Goal: Check status: Check status

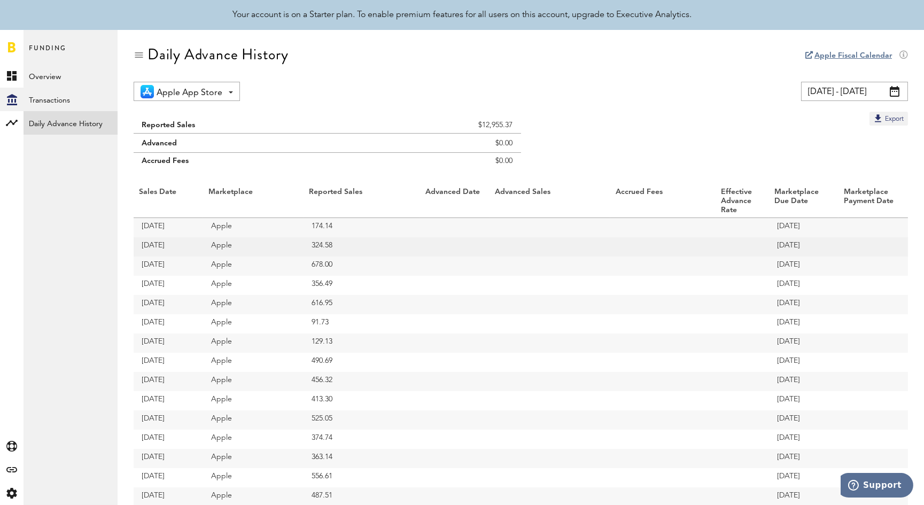
scroll to position [324, 0]
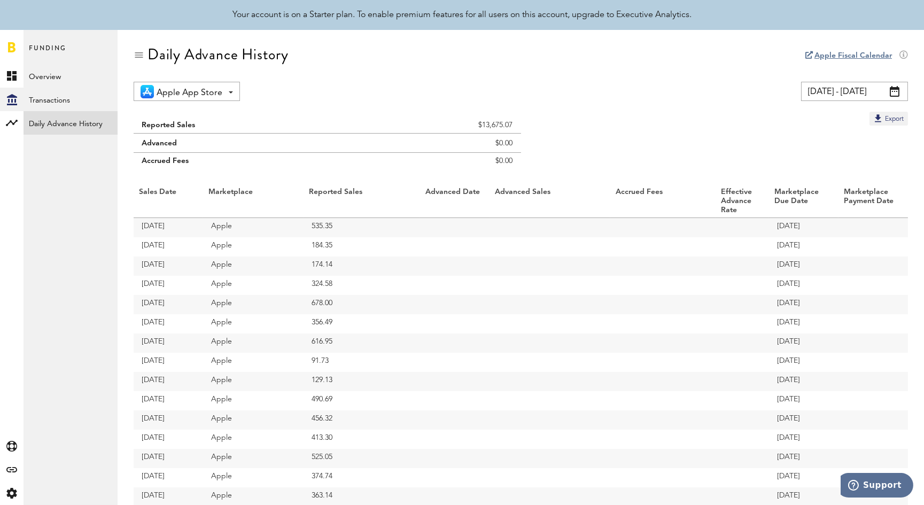
click at [895, 90] on span at bounding box center [895, 91] width 10 height 11
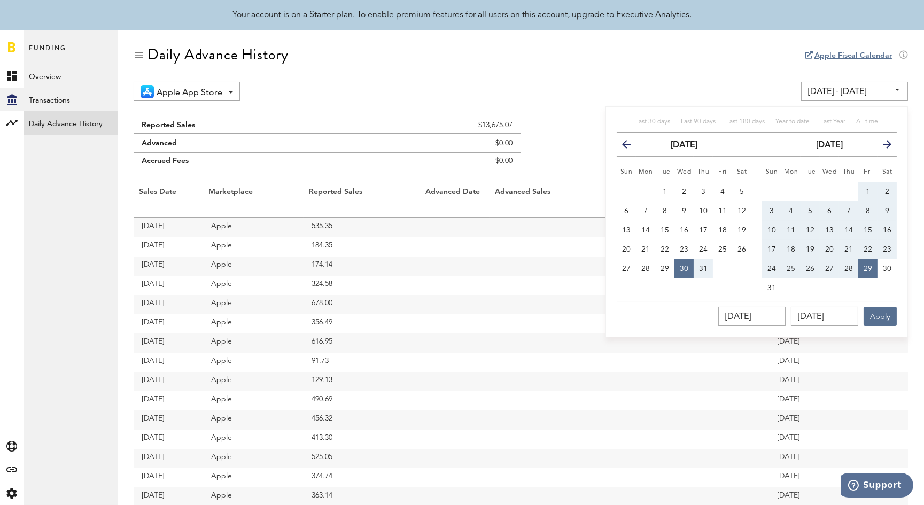
click at [770, 209] on span "3" at bounding box center [772, 210] width 4 height 7
type input "08/03/25 - 08/03/25"
type input "08/03/2025"
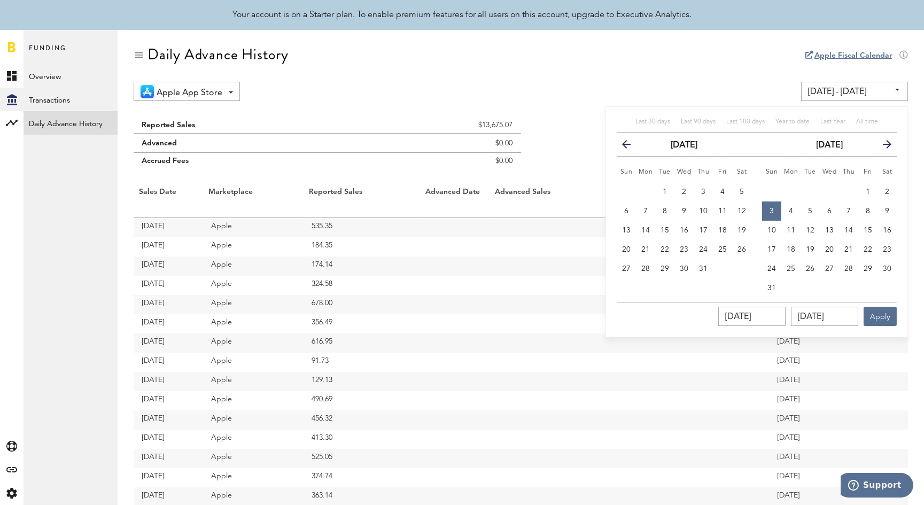
click at [883, 147] on icon "button" at bounding box center [883, 147] width 0 height 0
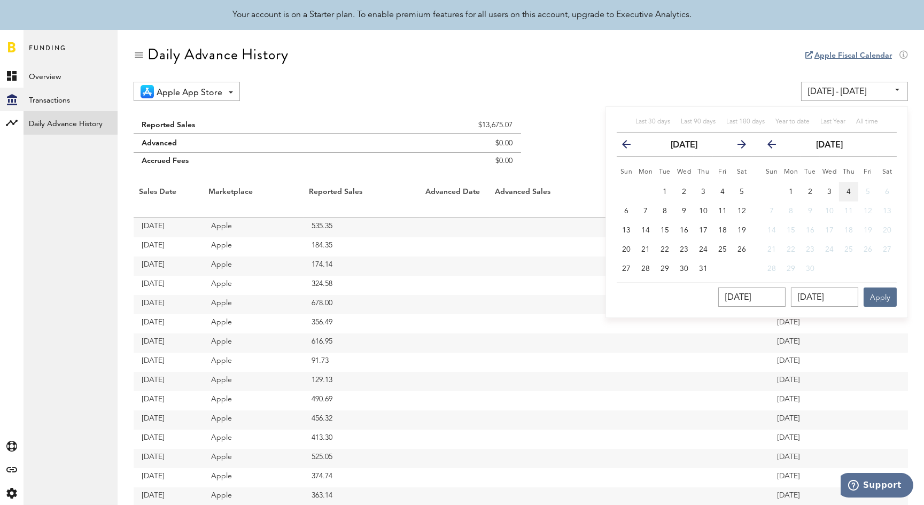
click at [848, 190] on span "4" at bounding box center [849, 191] width 4 height 7
type input "08/03/25 - 09/04/25"
type input "09/04/2025"
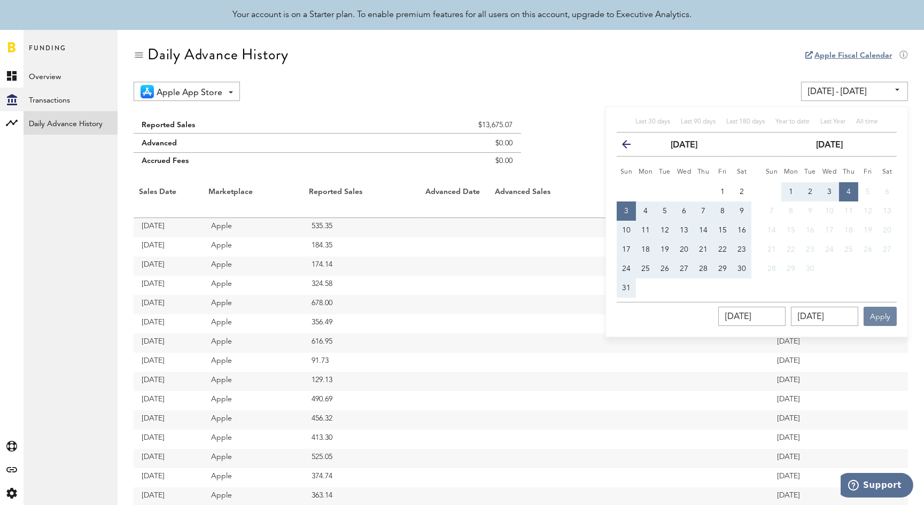
click at [881, 321] on button "Apply" at bounding box center [880, 316] width 33 height 19
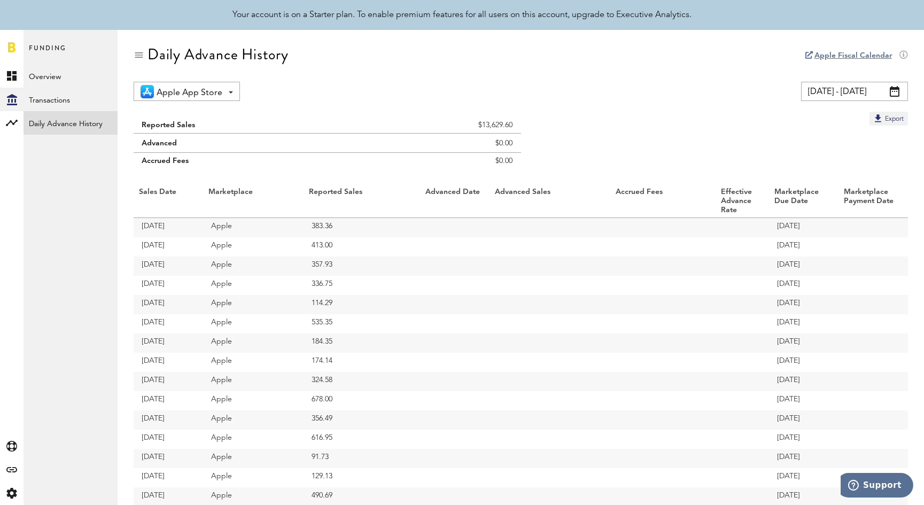
click at [897, 93] on span at bounding box center [895, 91] width 10 height 11
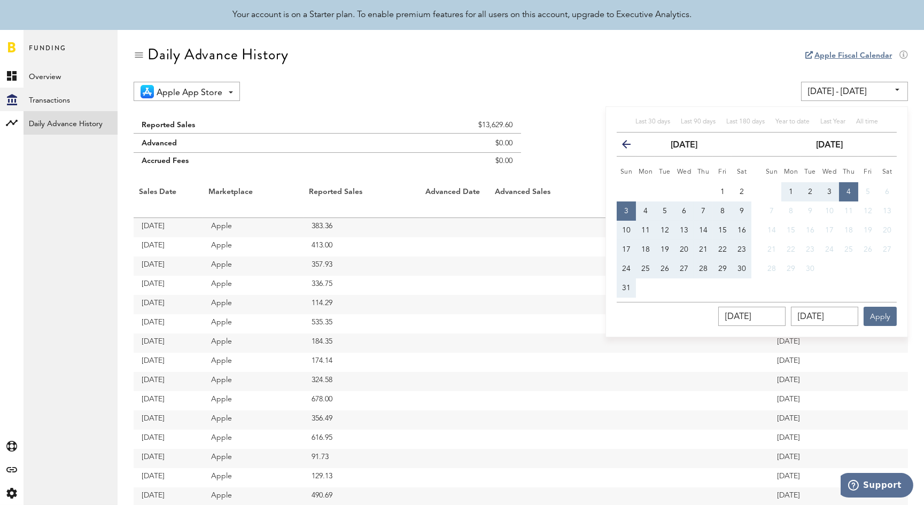
click at [631, 147] on icon "button" at bounding box center [631, 147] width 0 height 0
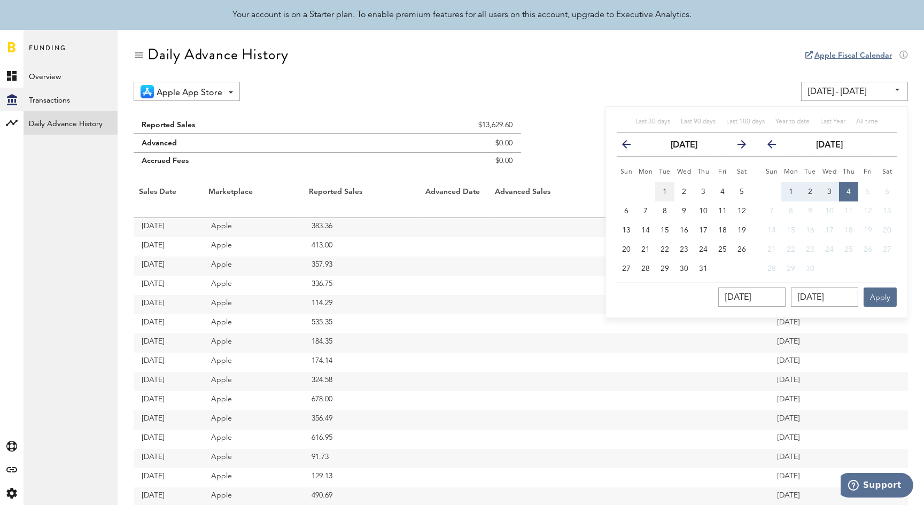
click at [664, 190] on span "1" at bounding box center [665, 191] width 4 height 7
type input "07/01/25 - 07/01/25"
type input "07/01/2025"
click at [776, 147] on icon "button" at bounding box center [776, 147] width 0 height 0
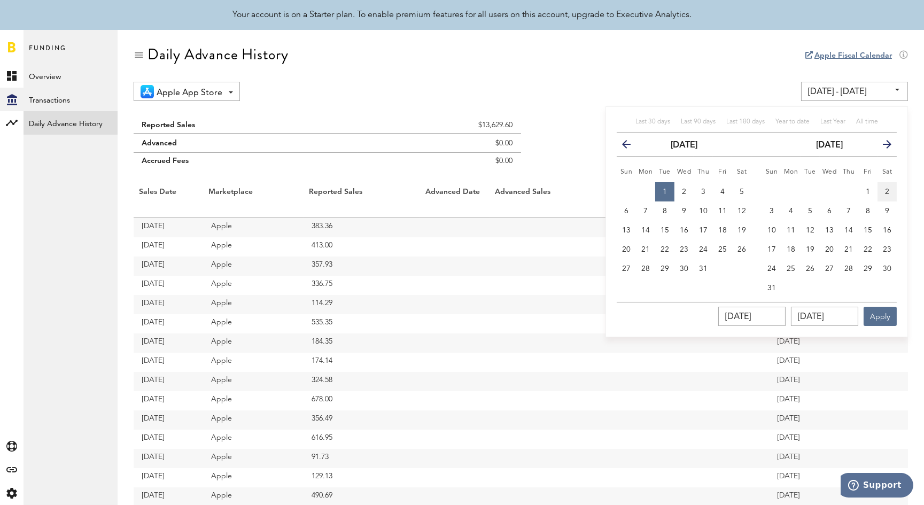
click at [886, 191] on span "2" at bounding box center [887, 191] width 4 height 7
type input "07/01/25 - 08/02/25"
type input "08/02/2025"
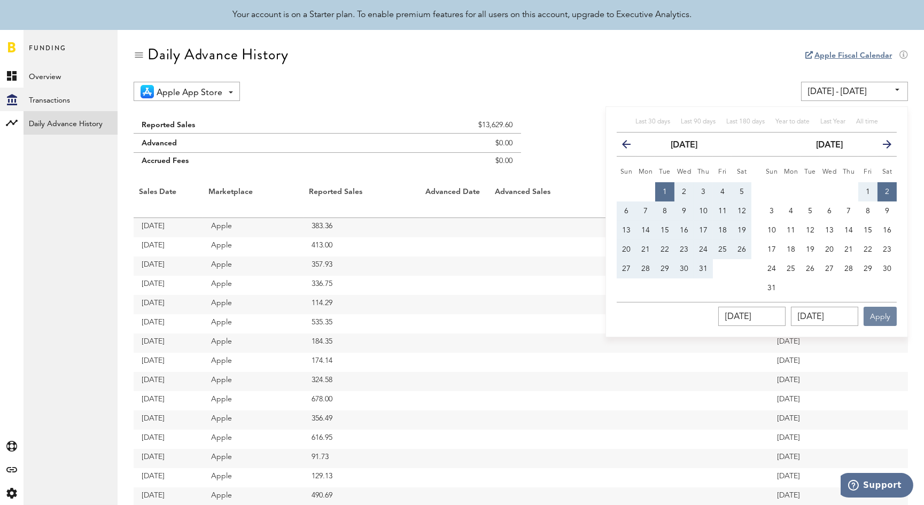
click at [880, 322] on button "Apply" at bounding box center [880, 316] width 33 height 19
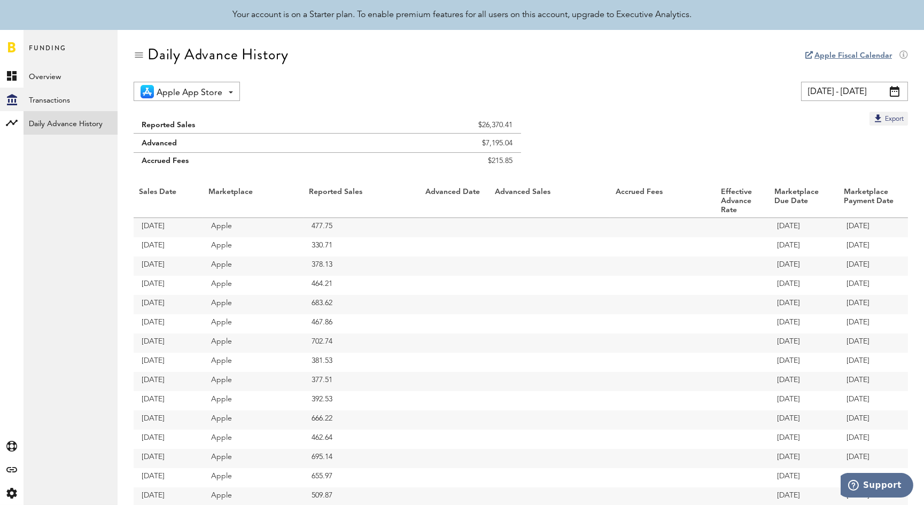
click at [895, 95] on span at bounding box center [895, 91] width 10 height 11
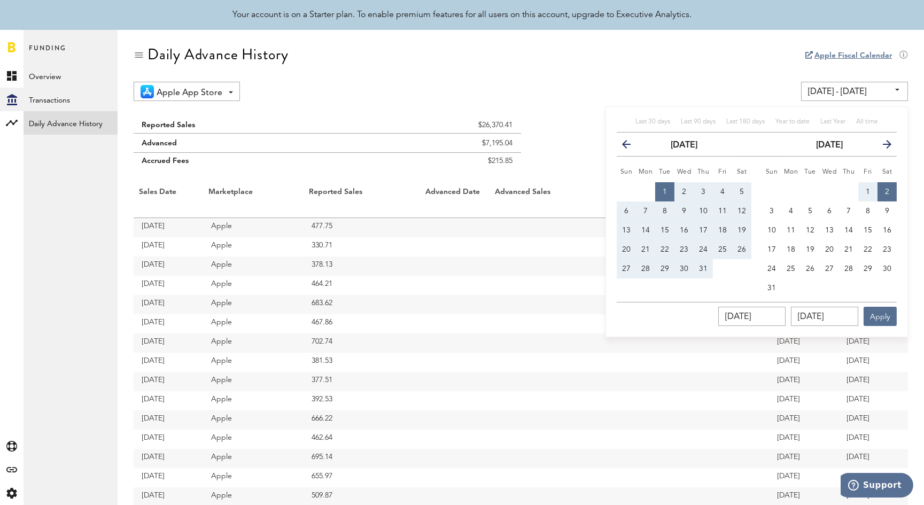
click at [664, 210] on span "8" at bounding box center [665, 210] width 4 height 7
type input "07/08/25 - 07/08/25"
type input "07/08/2025"
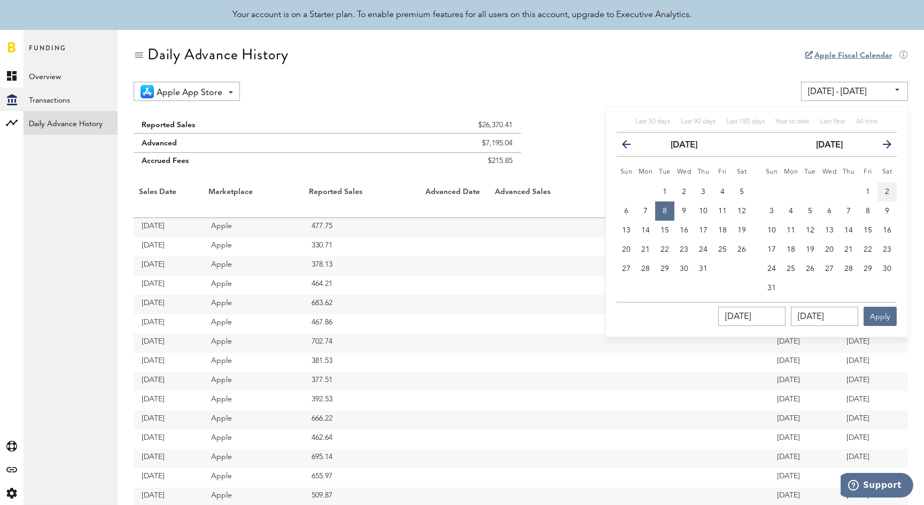
click at [887, 190] on span "2" at bounding box center [887, 191] width 4 height 7
type input "07/08/25 - 08/02/25"
type input "08/02/2025"
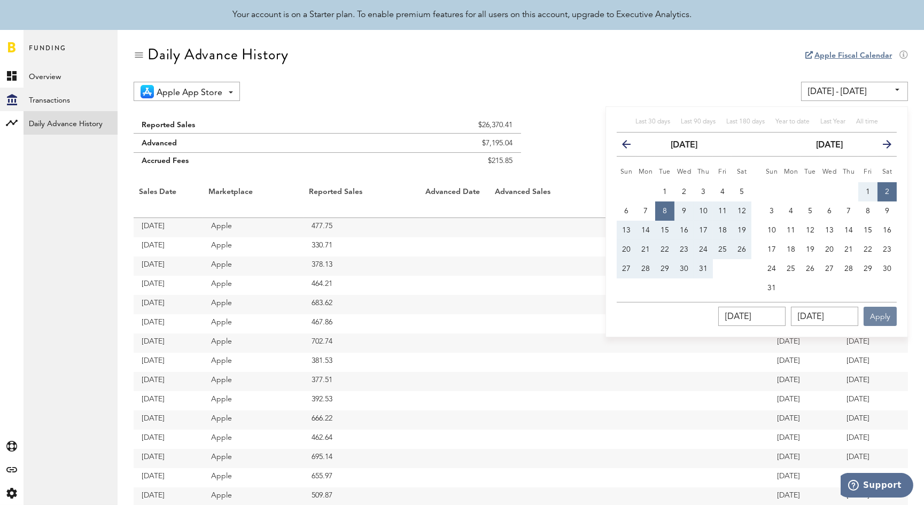
click at [883, 317] on button "Apply" at bounding box center [880, 316] width 33 height 19
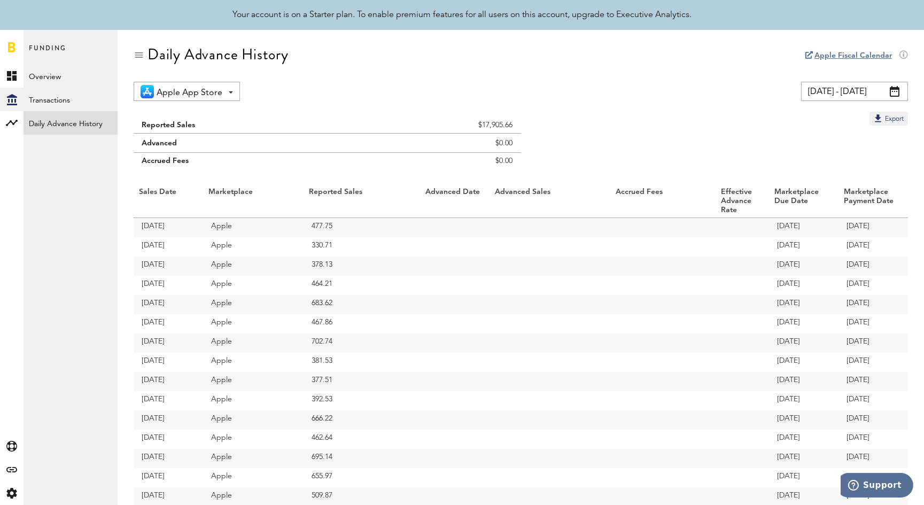
click at [896, 91] on span at bounding box center [895, 91] width 10 height 11
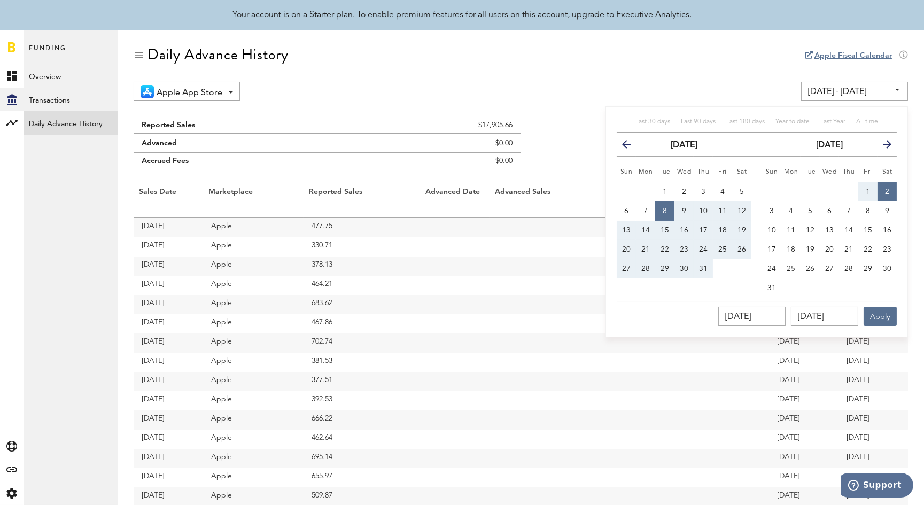
click at [665, 210] on span "8" at bounding box center [665, 210] width 4 height 7
click at [773, 209] on span "3" at bounding box center [772, 210] width 4 height 7
type input "08/03/25 - 08/03/25"
type input "08/03/2025"
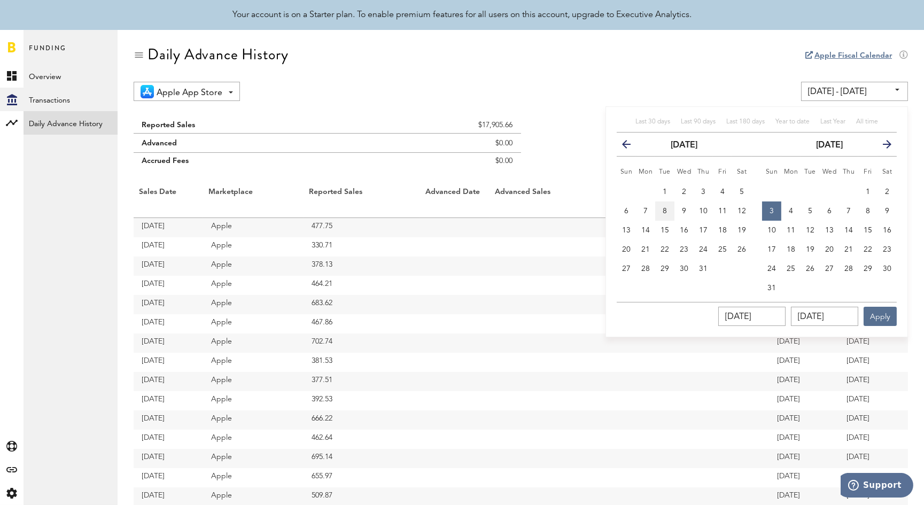
click at [664, 209] on span "8" at bounding box center [665, 210] width 4 height 7
type input "07/08/25 - 07/08/25"
type input "07/08/2025"
click at [777, 207] on button "3" at bounding box center [771, 211] width 19 height 19
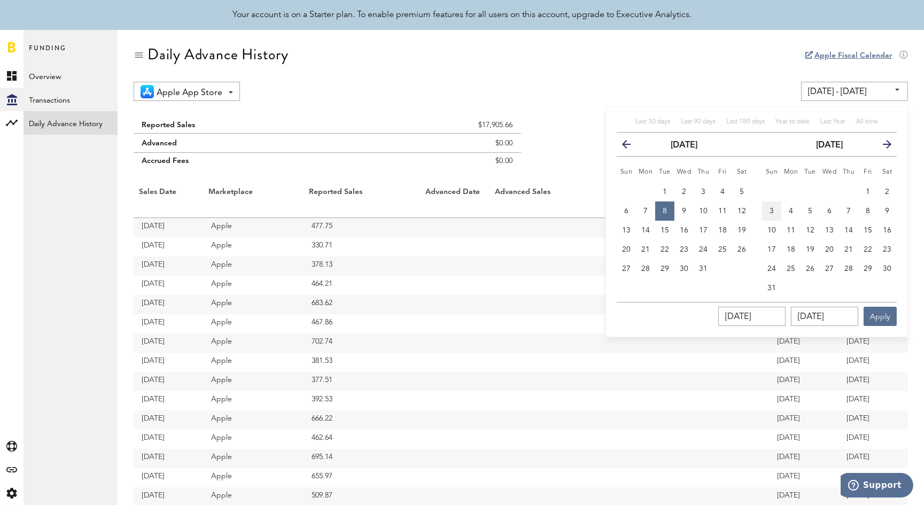
type input "07/08/25 - 08/03/25"
type input "08/03/2025"
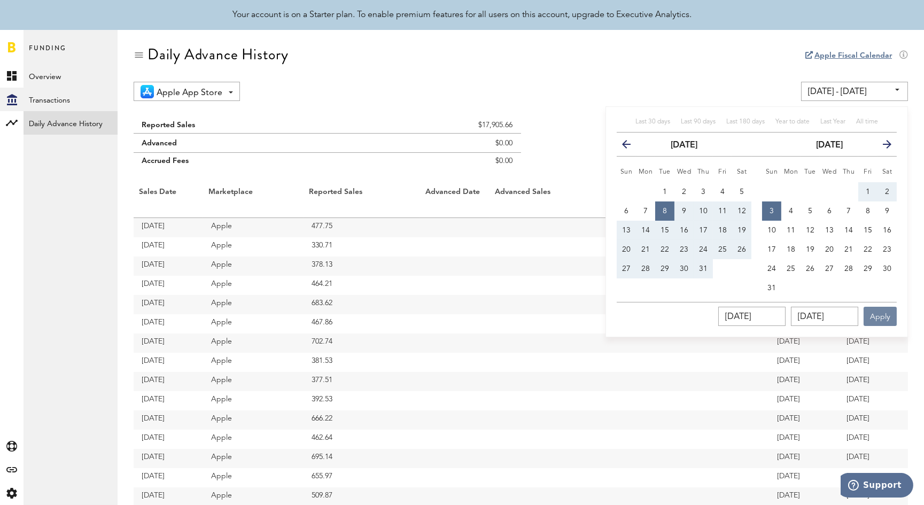
click at [882, 319] on button "Apply" at bounding box center [880, 316] width 33 height 19
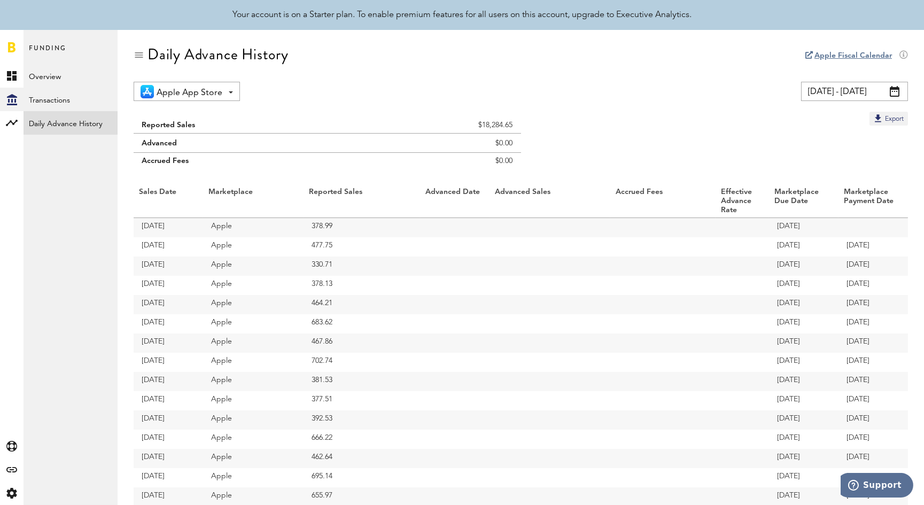
click at [895, 92] on span at bounding box center [895, 91] width 10 height 11
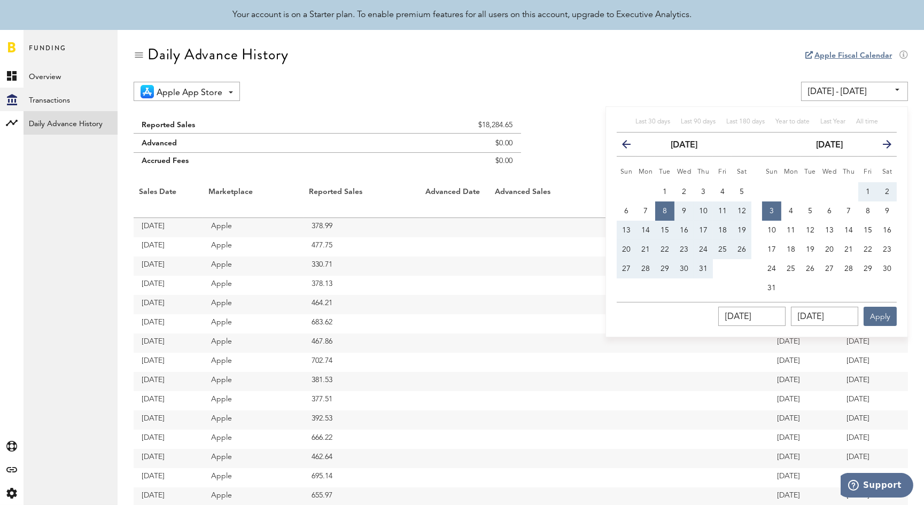
click at [631, 147] on icon "button" at bounding box center [631, 147] width 0 height 0
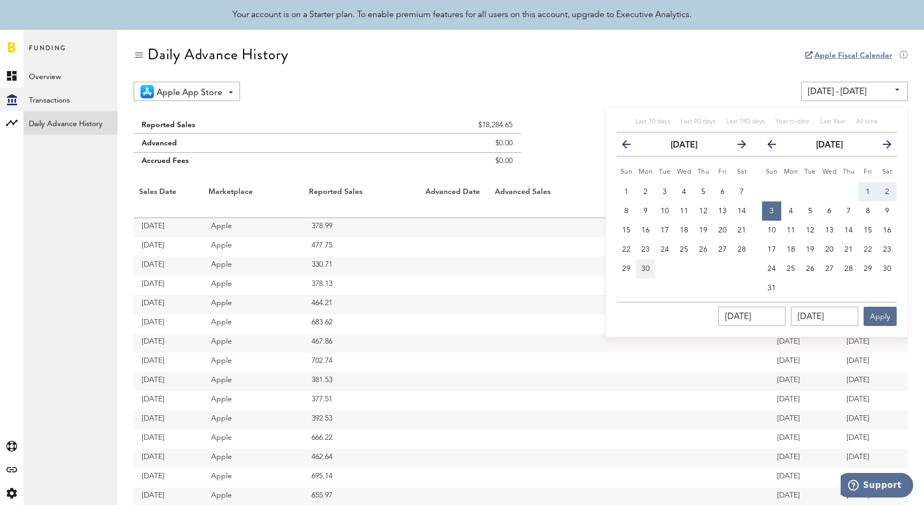
click at [647, 269] on span "30" at bounding box center [646, 268] width 9 height 7
type input "06/30/25 - 06/30/25"
type input "06/30/2025"
click at [887, 189] on span "2" at bounding box center [887, 191] width 4 height 7
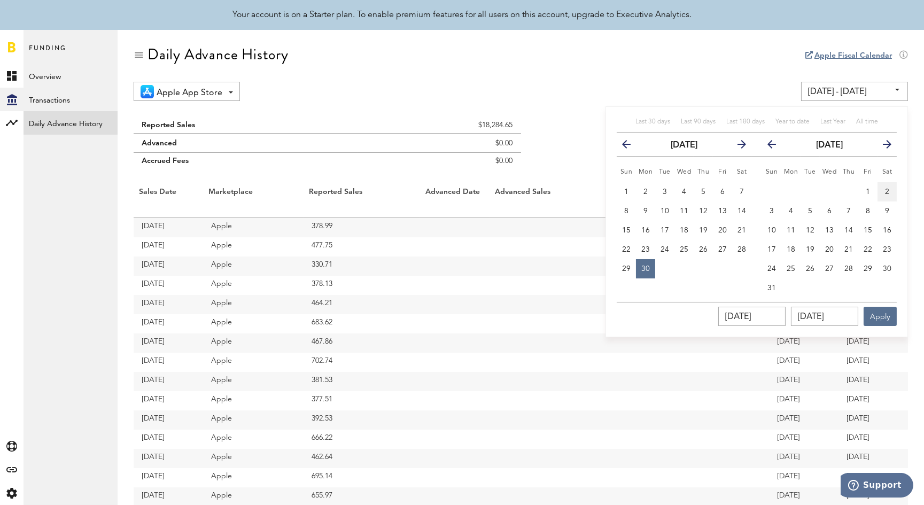
type input "06/30/25 - 08/02/25"
type input "08/02/2025"
click at [882, 319] on button "Apply" at bounding box center [880, 316] width 33 height 19
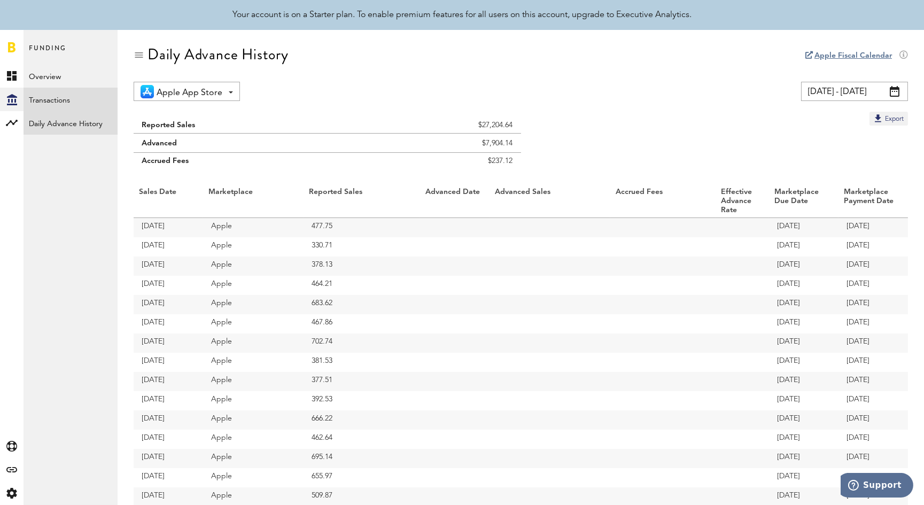
click at [49, 98] on link "Transactions" at bounding box center [71, 100] width 94 height 24
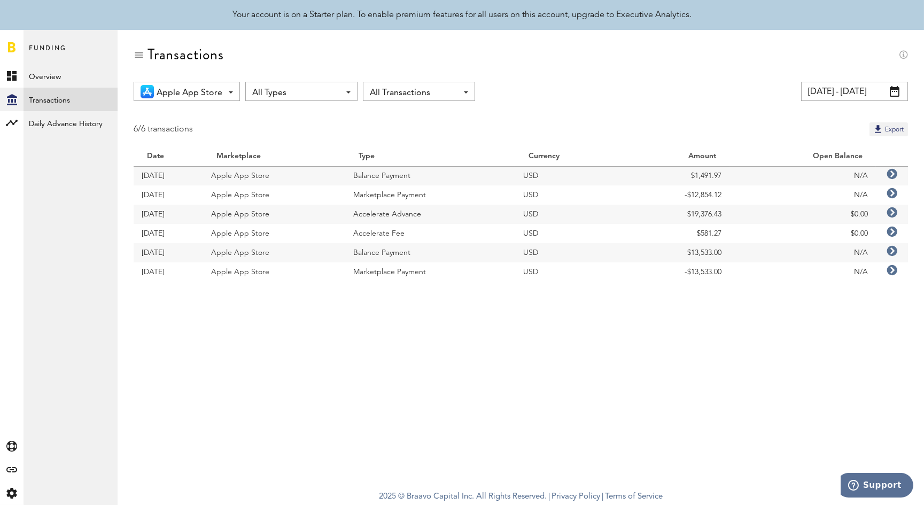
click at [897, 91] on span at bounding box center [895, 91] width 10 height 11
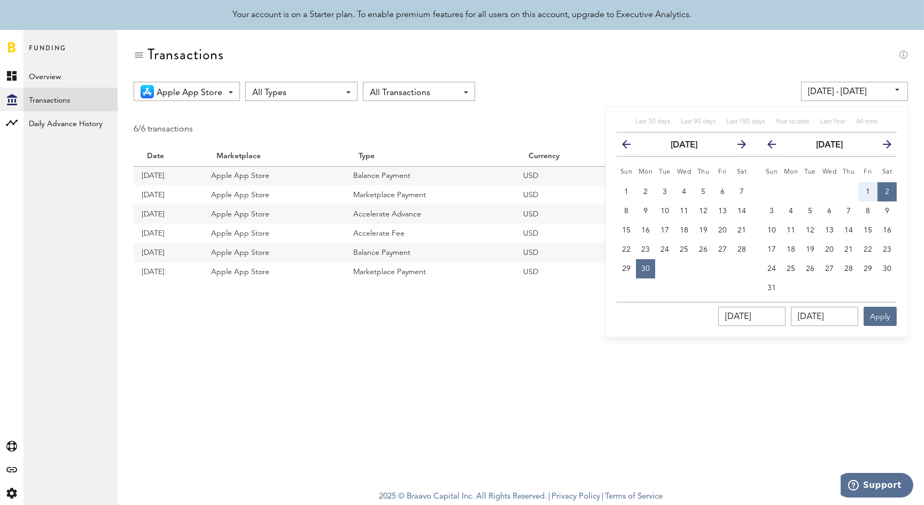
click at [631, 147] on icon "button" at bounding box center [631, 147] width 0 height 0
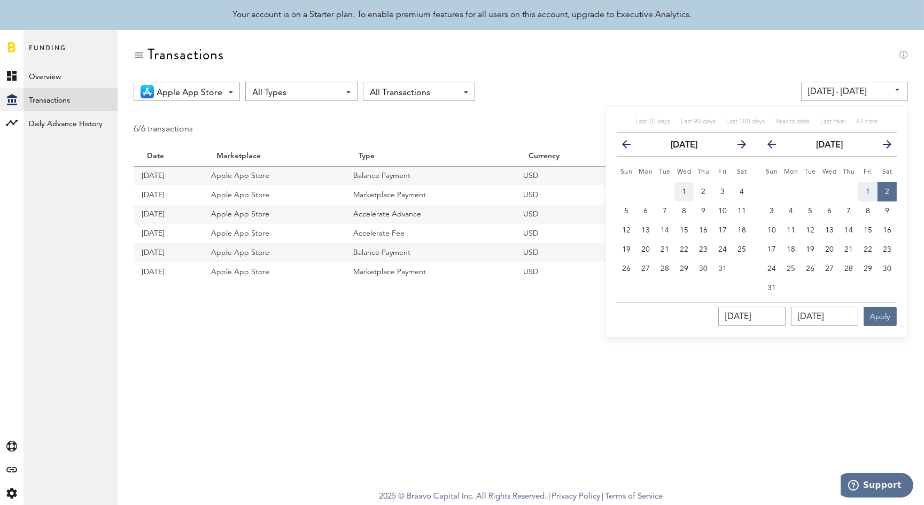
click at [684, 191] on span "1" at bounding box center [684, 191] width 4 height 7
type input "01/01/25 - 01/01/25"
type input "01/01/2025"
click at [883, 147] on icon "button" at bounding box center [883, 147] width 0 height 0
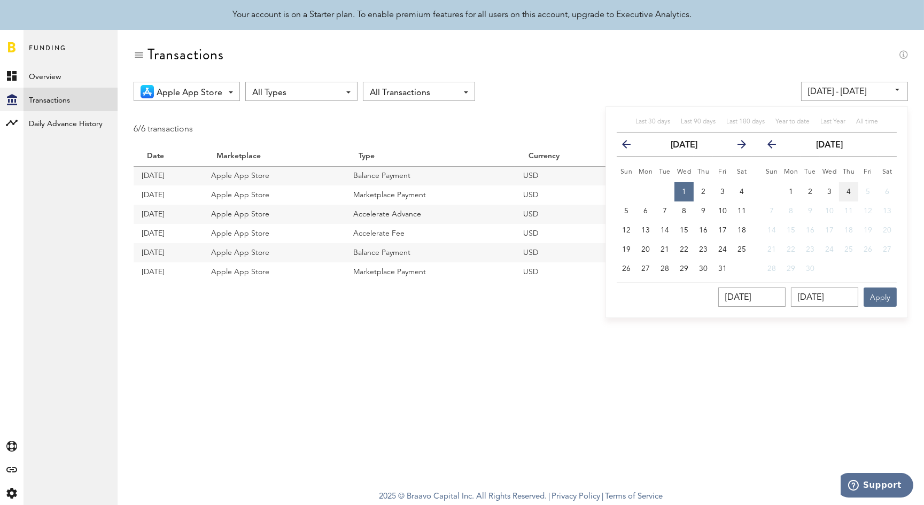
click at [847, 188] on span "4" at bounding box center [849, 191] width 4 height 7
type input "01/01/25 - 09/04/25"
type input "09/04/2025"
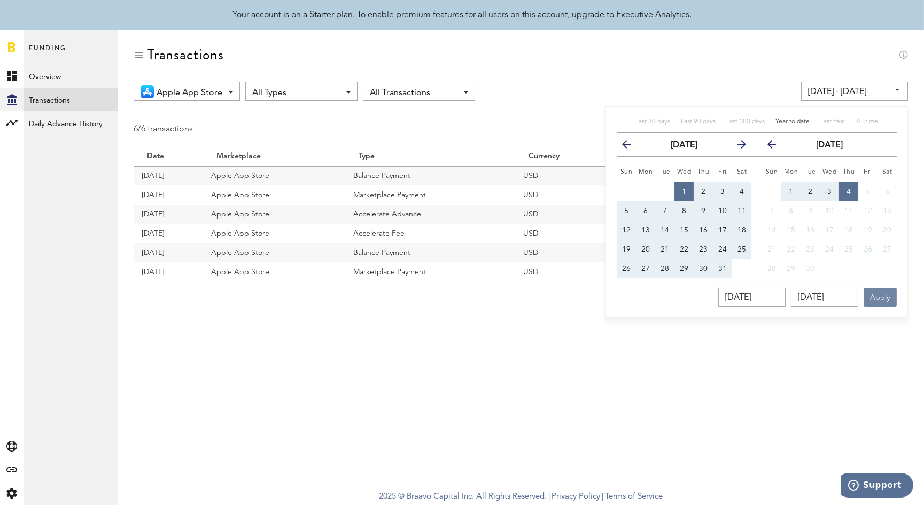
click at [885, 301] on button "Apply" at bounding box center [880, 297] width 33 height 19
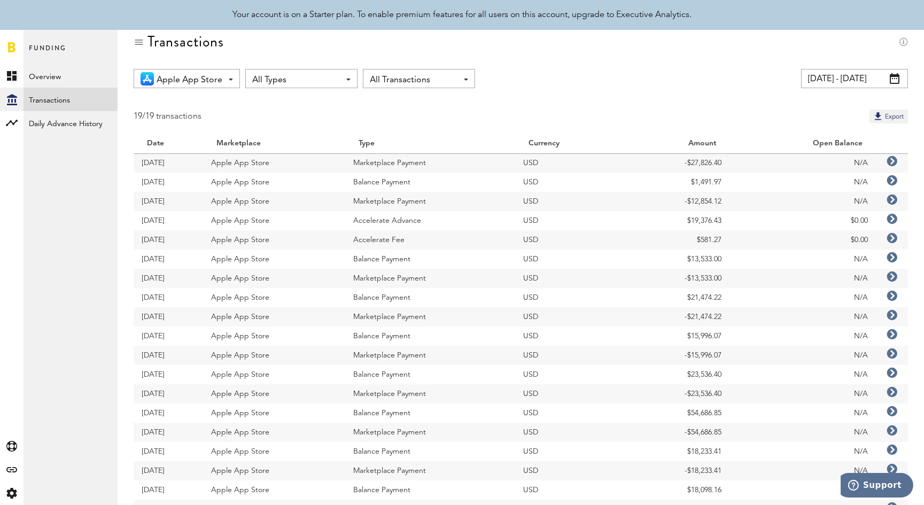
scroll to position [12, 0]
click at [48, 122] on link "Daily Advance History" at bounding box center [71, 123] width 94 height 24
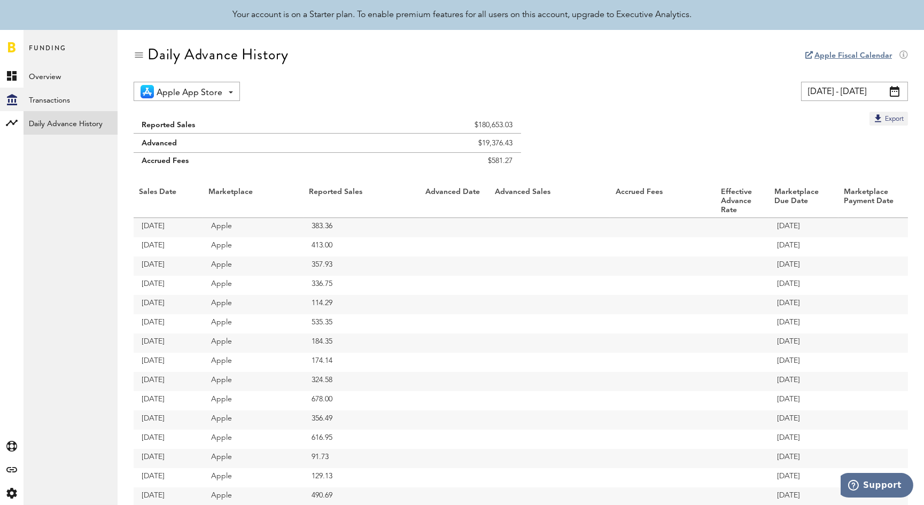
click at [895, 88] on span at bounding box center [895, 91] width 10 height 11
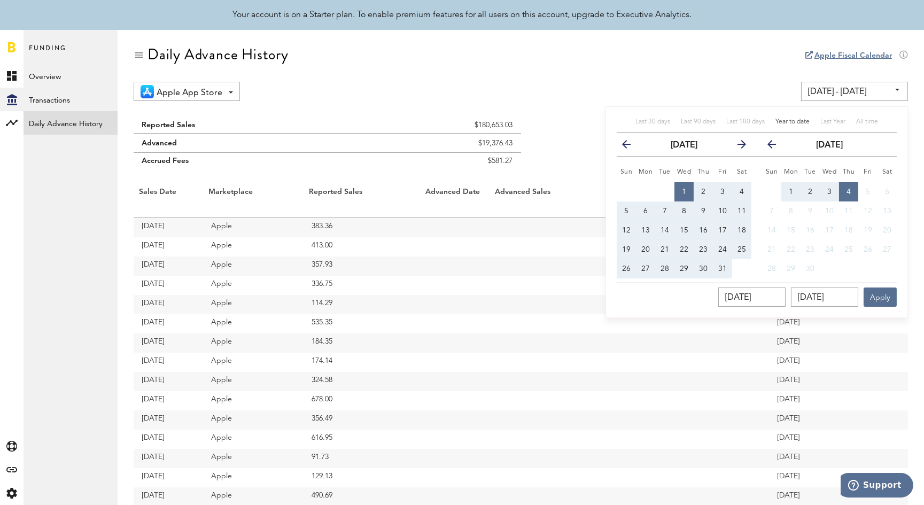
click at [738, 147] on icon "button" at bounding box center [738, 147] width 0 height 0
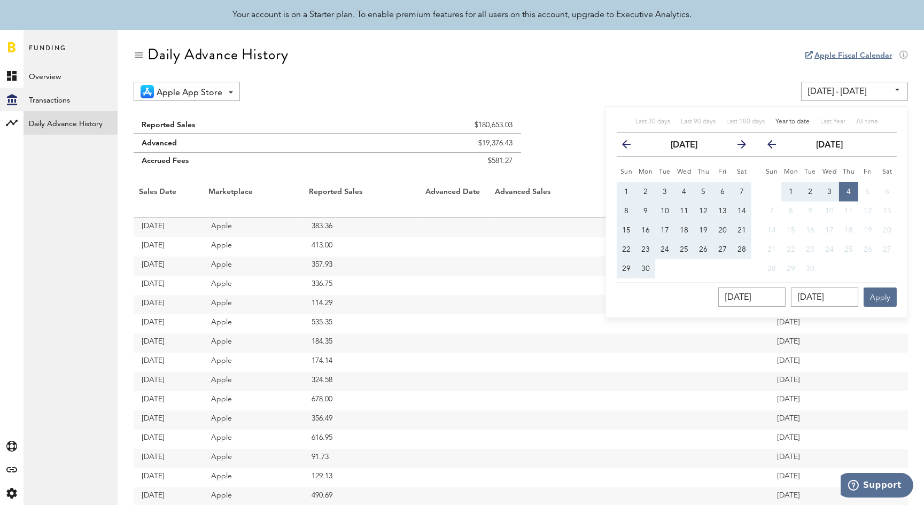
click at [626, 190] on span "1" at bounding box center [627, 191] width 4 height 7
type input "06/01/25 - 06/01/25"
type input "06/01/2025"
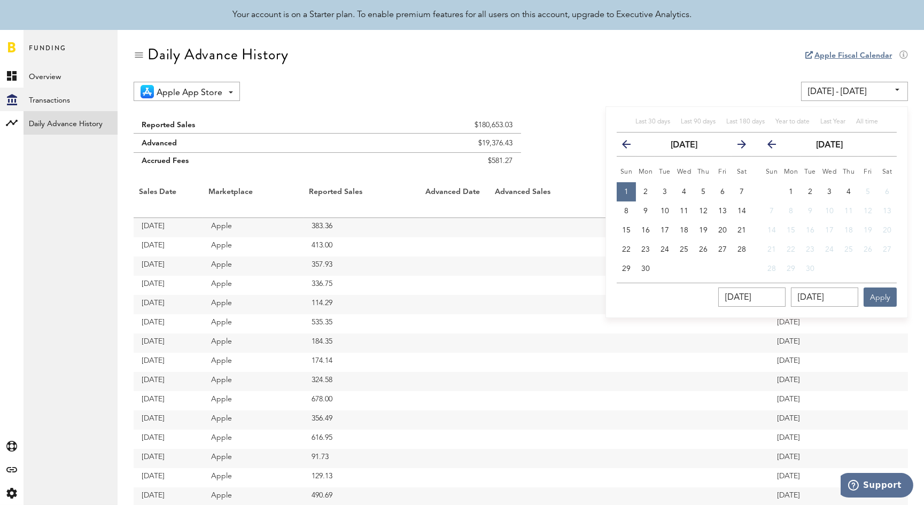
click at [849, 189] on span "4" at bounding box center [849, 191] width 4 height 7
type input "06/01/25 - 09/04/25"
type input "09/04/2025"
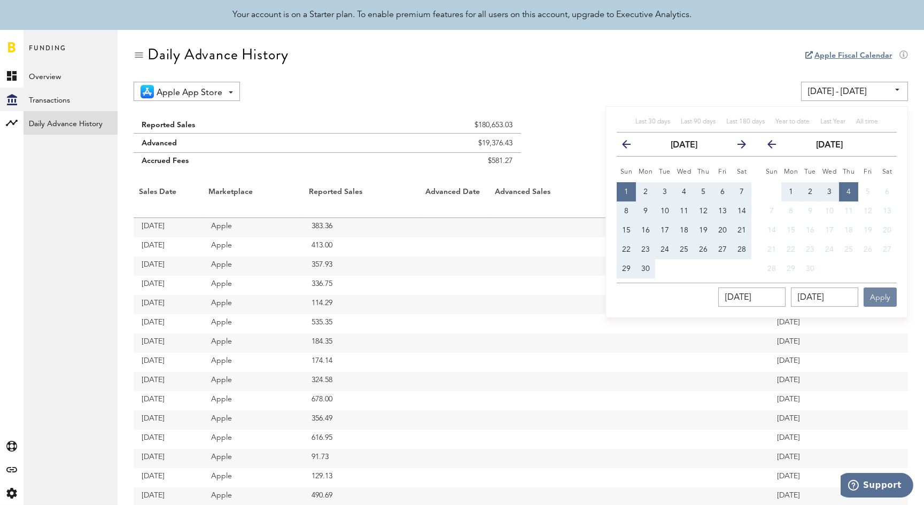
click at [881, 300] on button "Apply" at bounding box center [880, 297] width 33 height 19
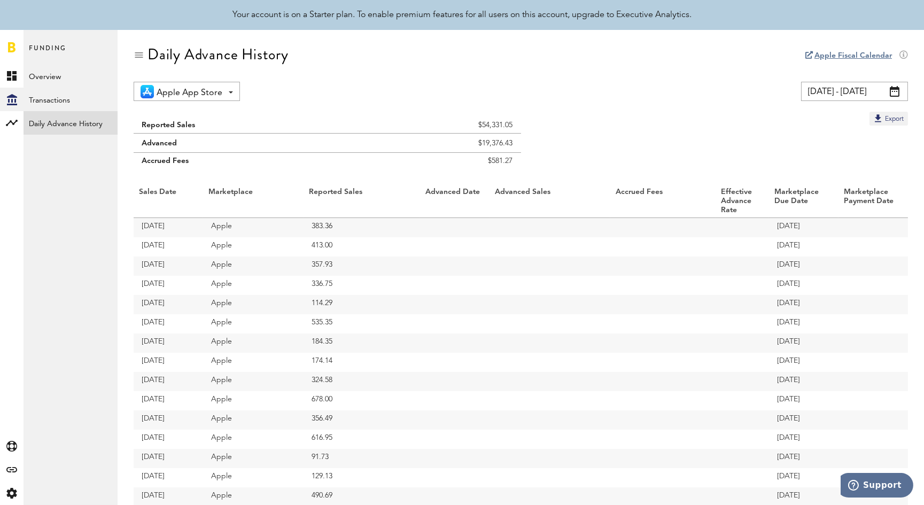
click at [896, 90] on span at bounding box center [895, 91] width 10 height 11
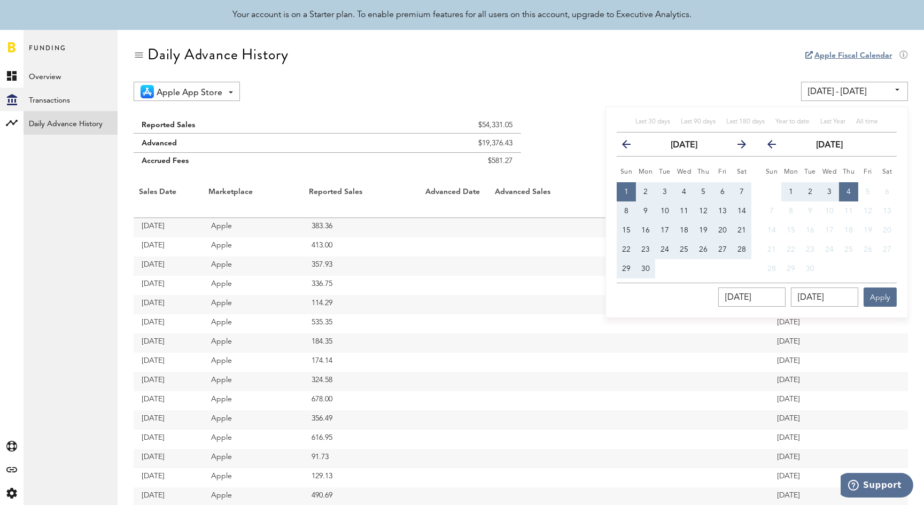
click at [626, 191] on span "1" at bounding box center [627, 191] width 4 height 7
click at [776, 147] on icon "button" at bounding box center [776, 147] width 0 height 0
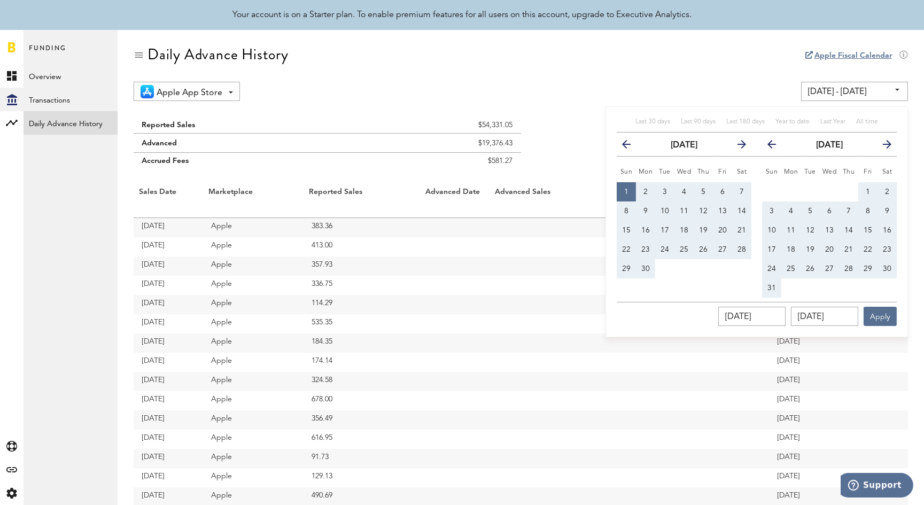
click at [776, 147] on icon "button" at bounding box center [776, 147] width 0 height 0
click at [772, 142] on th "previous" at bounding box center [767, 145] width 30 height 24
click at [743, 250] on span "28" at bounding box center [742, 249] width 9 height 7
type input "06/28/25 - 06/28/25"
type input "06/28/2025"
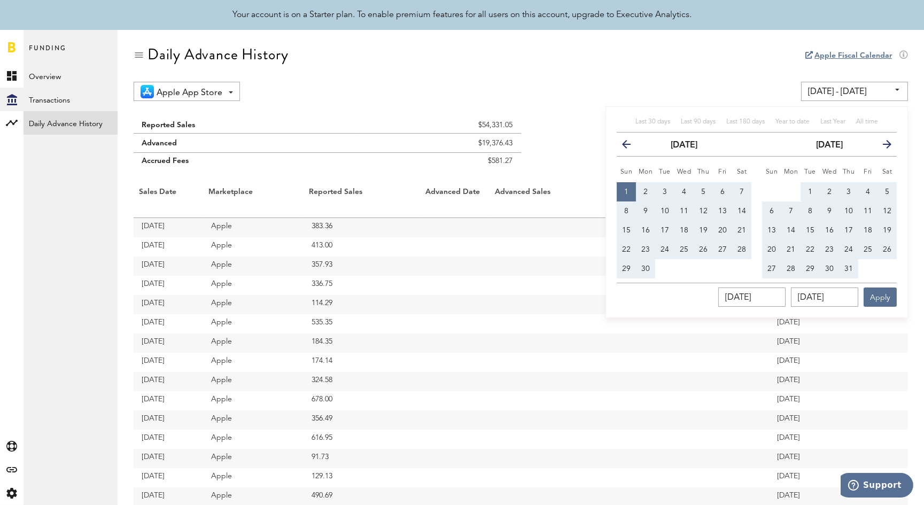
type input "06/28/2025"
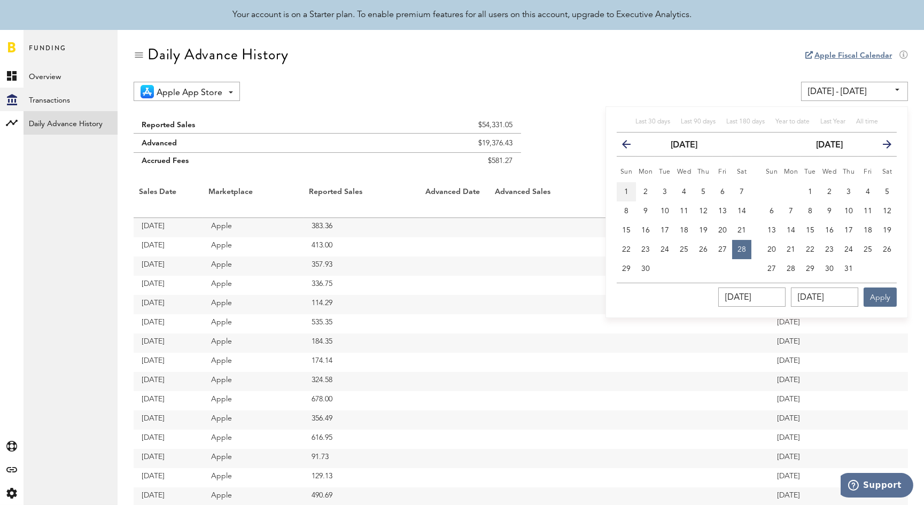
click at [628, 190] on span "1" at bounding box center [627, 191] width 4 height 7
type input "06/01/25 - 06/01/25"
type input "06/01/2025"
click at [827, 294] on input "06/01/2025" at bounding box center [824, 297] width 67 height 19
type input "06/22/025_"
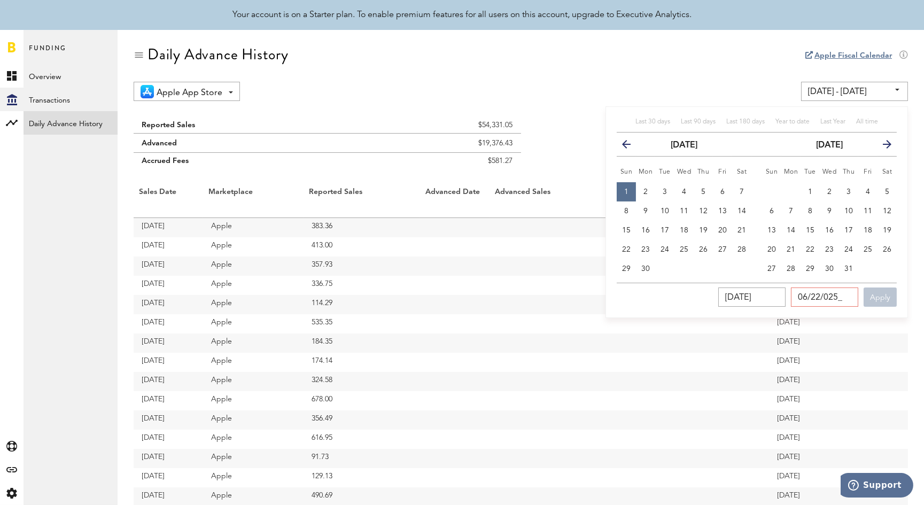
type input "06/01/25 - 06/28/25"
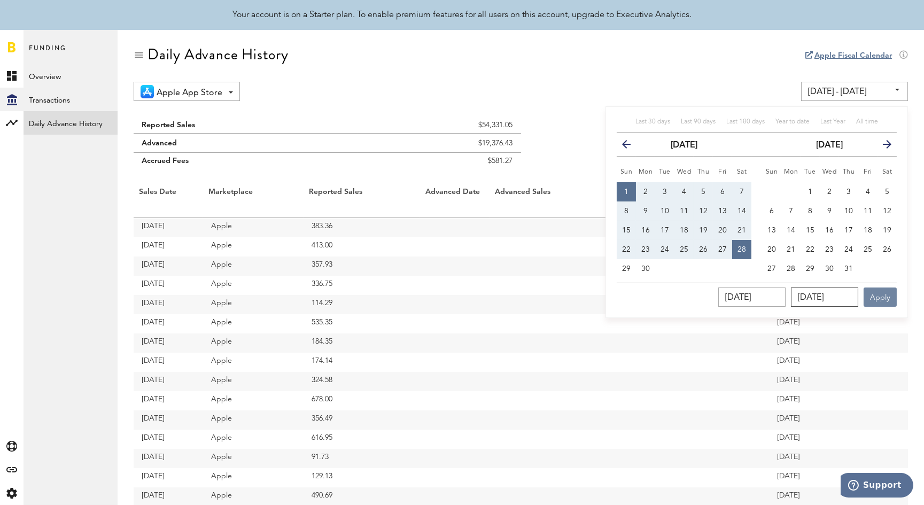
type input "06/28/2025"
click at [884, 299] on button "Apply" at bounding box center [880, 297] width 33 height 19
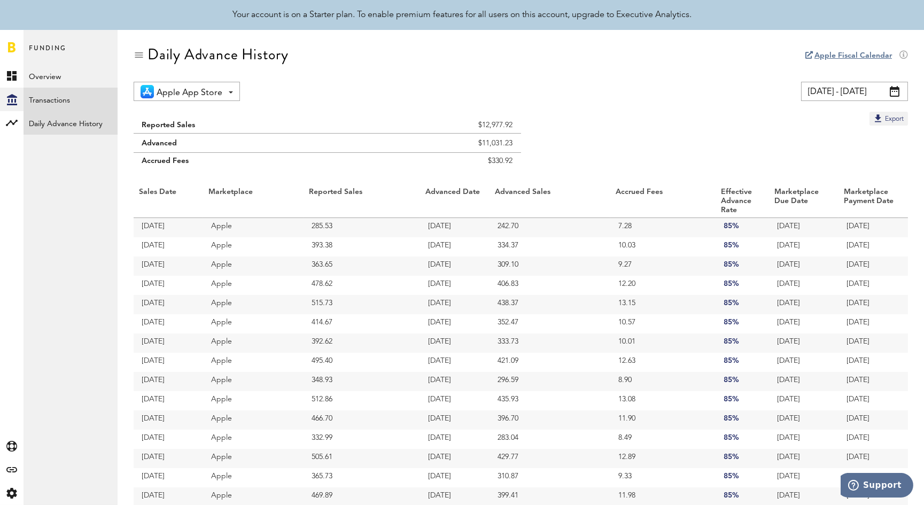
click at [47, 99] on link "Transactions" at bounding box center [71, 100] width 94 height 24
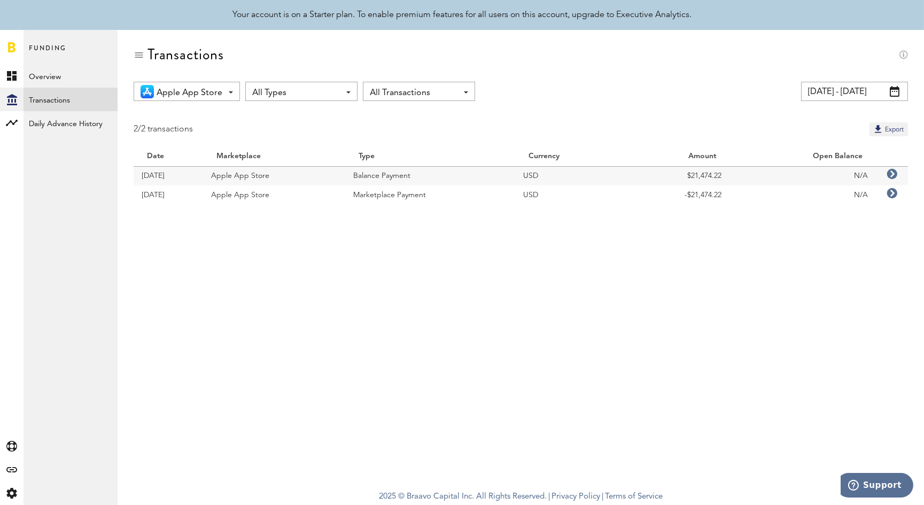
click at [895, 90] on span at bounding box center [895, 91] width 10 height 11
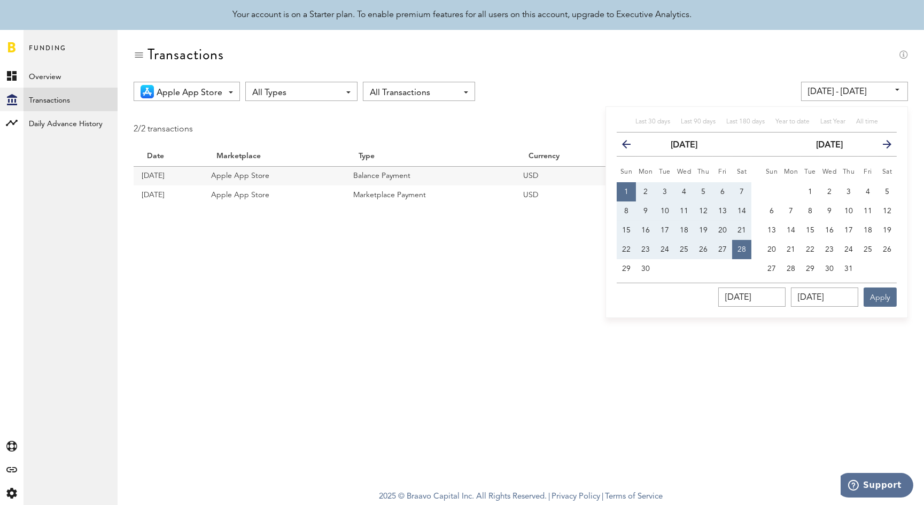
click at [623, 189] on button "1" at bounding box center [626, 191] width 19 height 19
type input "06/01/25 - 06/01/25"
type input "06/01/2025"
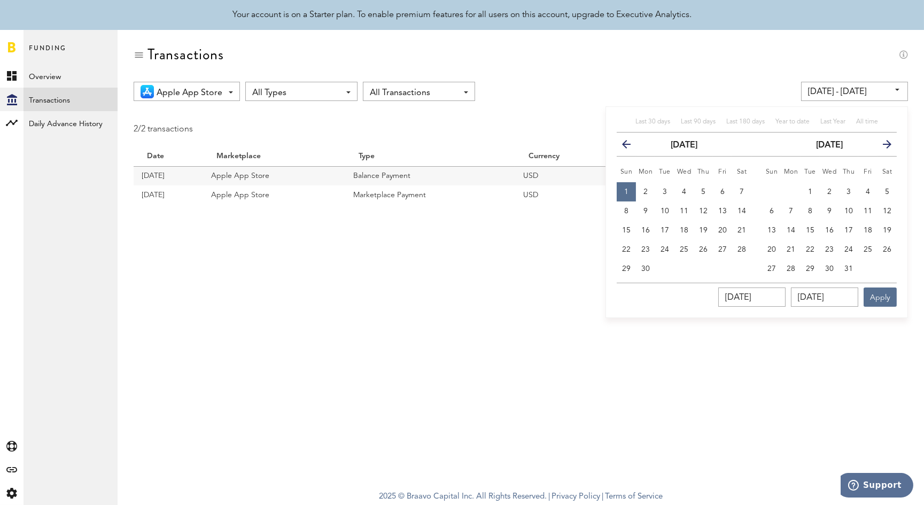
click at [883, 147] on icon "button" at bounding box center [883, 147] width 0 height 0
click at [760, 140] on button "previous" at bounding box center [771, 144] width 30 height 15
click at [851, 265] on span "31" at bounding box center [849, 268] width 9 height 7
type input "06/01/25 - 07/31/25"
type input "07/31/2025"
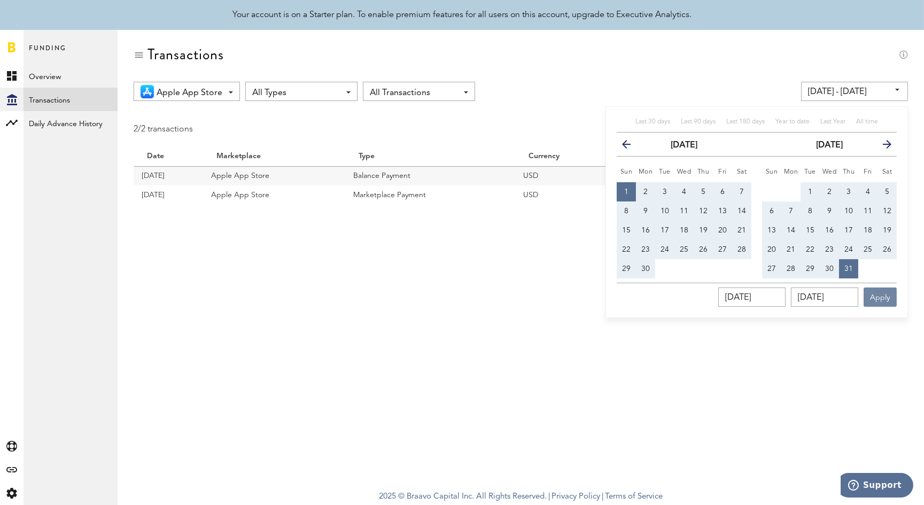
click at [882, 298] on button "Apply" at bounding box center [880, 297] width 33 height 19
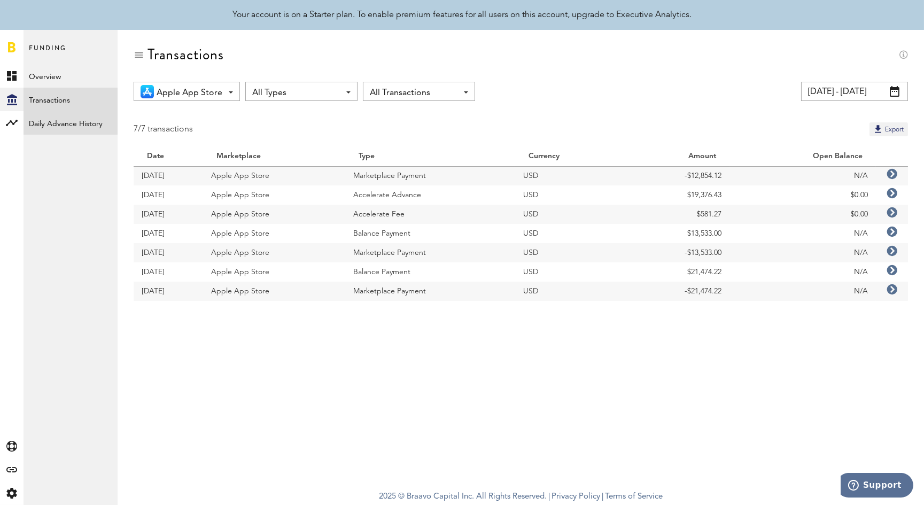
click at [49, 124] on link "Daily Advance History" at bounding box center [71, 123] width 94 height 24
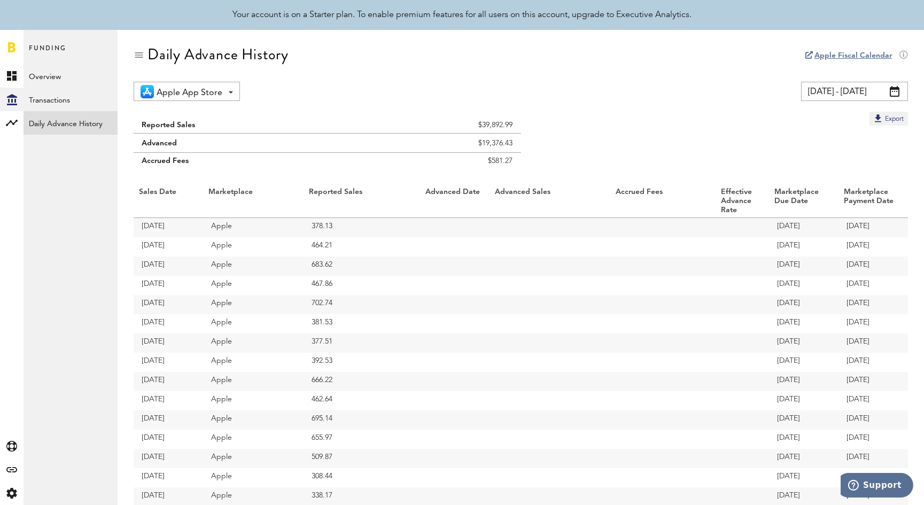
click at [895, 93] on span at bounding box center [895, 91] width 10 height 11
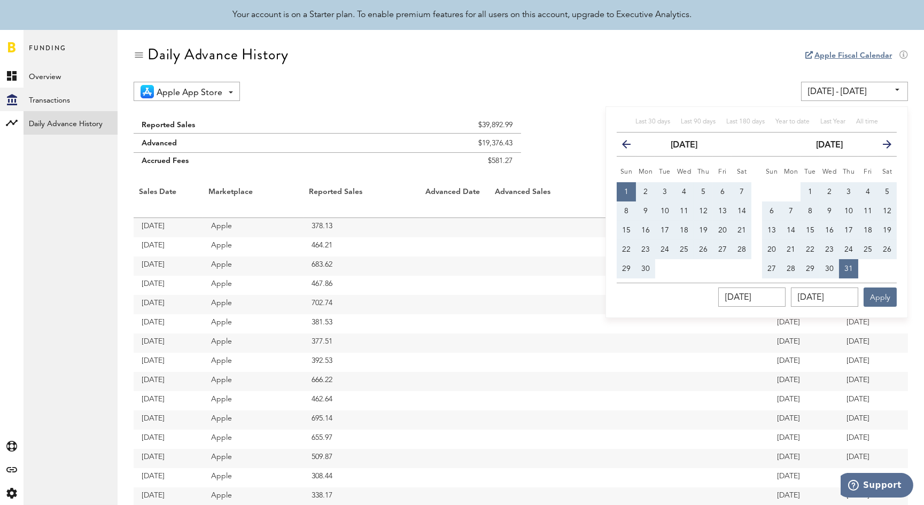
click at [628, 193] on span "1" at bounding box center [627, 191] width 4 height 7
type input "06/01/25 - 06/01/25"
type input "06/01/2025"
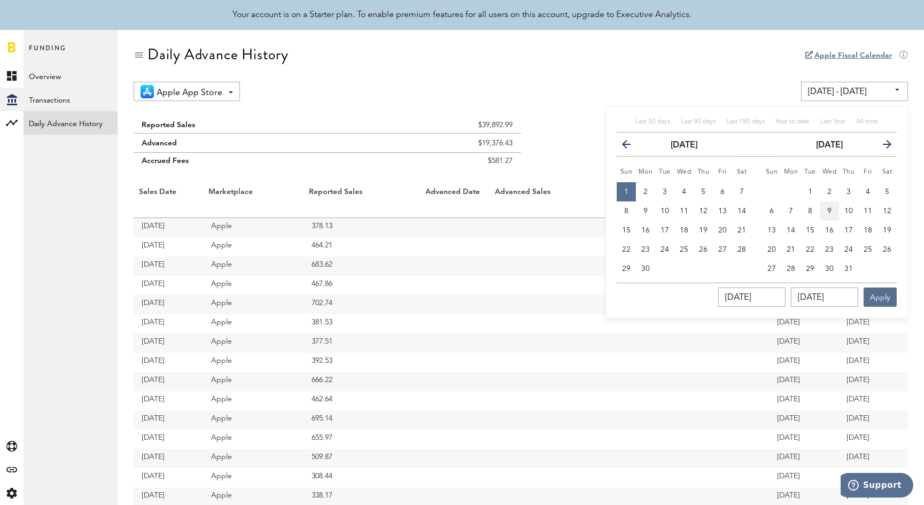
click at [829, 209] on span "9" at bounding box center [830, 210] width 4 height 7
type input "06/01/25 - 07/09/25"
type input "07/09/2025"
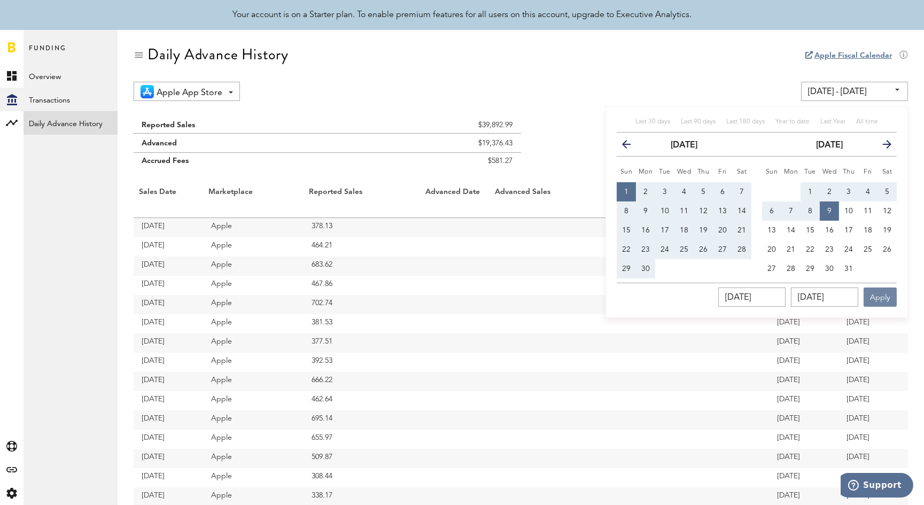
click at [885, 299] on button "Apply" at bounding box center [880, 297] width 33 height 19
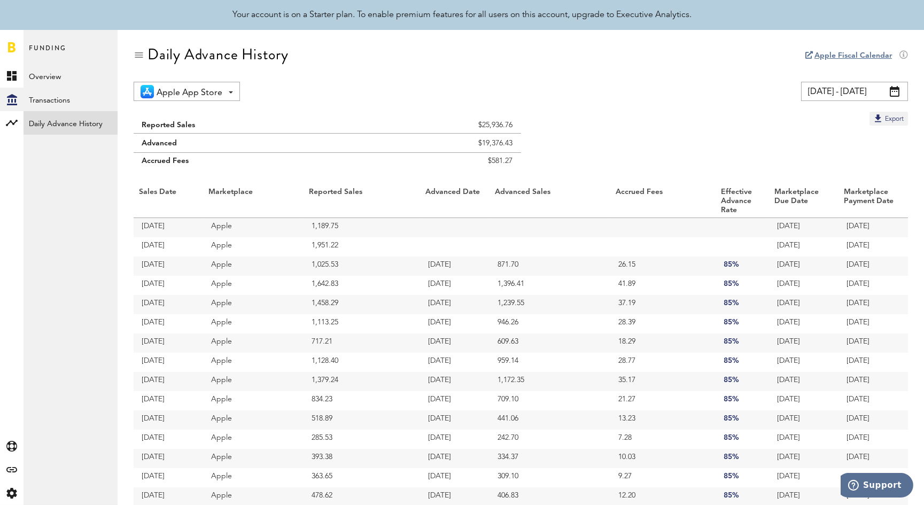
click at [896, 86] on span at bounding box center [895, 91] width 10 height 11
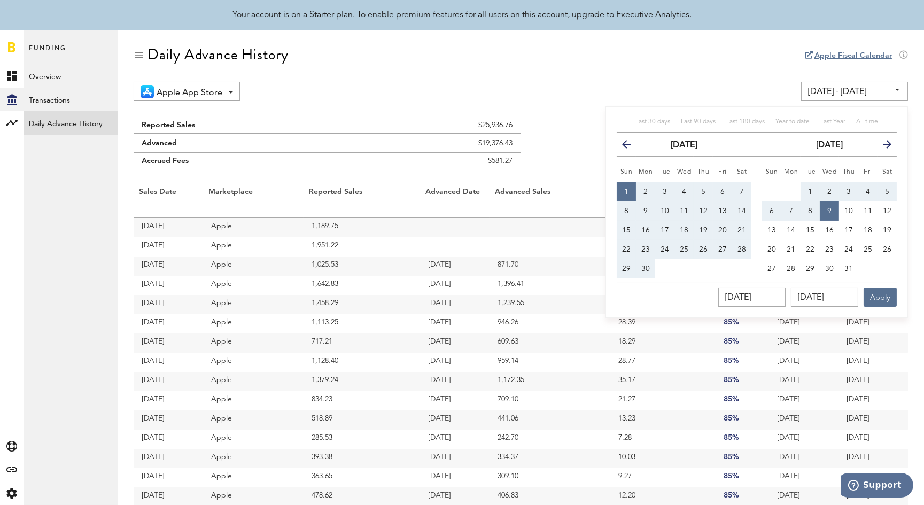
click at [628, 190] on span "1" at bounding box center [627, 191] width 4 height 7
click at [791, 207] on span "7" at bounding box center [791, 210] width 4 height 7
type input "07/07/25 - 07/07/25"
type input "07/07/2025"
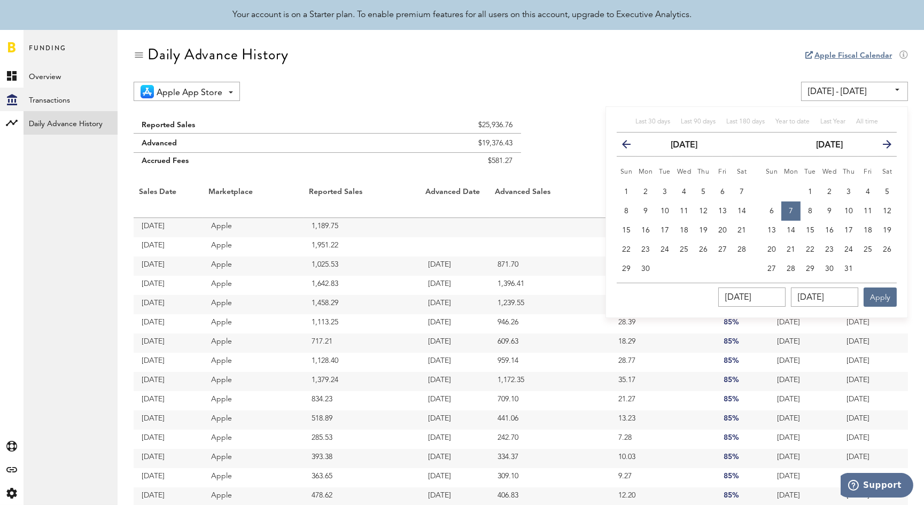
click at [627, 189] on span "1" at bounding box center [627, 191] width 4 height 7
type input "06/01/25 - 06/01/25"
type input "06/01/2025"
click at [793, 207] on button "7" at bounding box center [791, 211] width 19 height 19
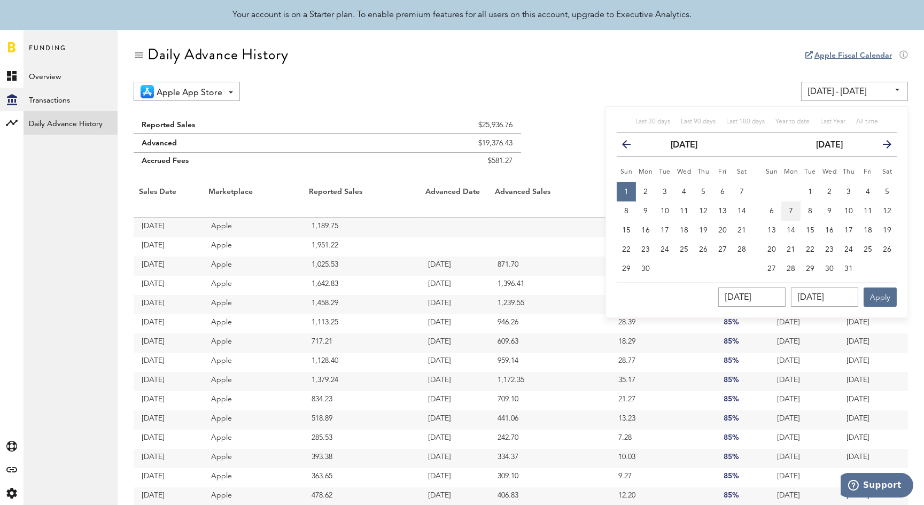
type input "06/01/25 - 07/07/25"
type input "07/07/2025"
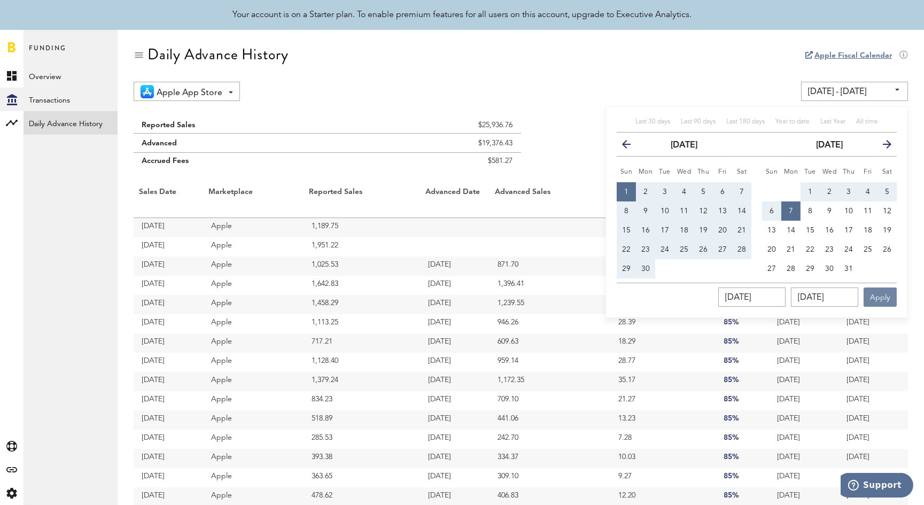
click at [881, 295] on button "Apply" at bounding box center [880, 297] width 33 height 19
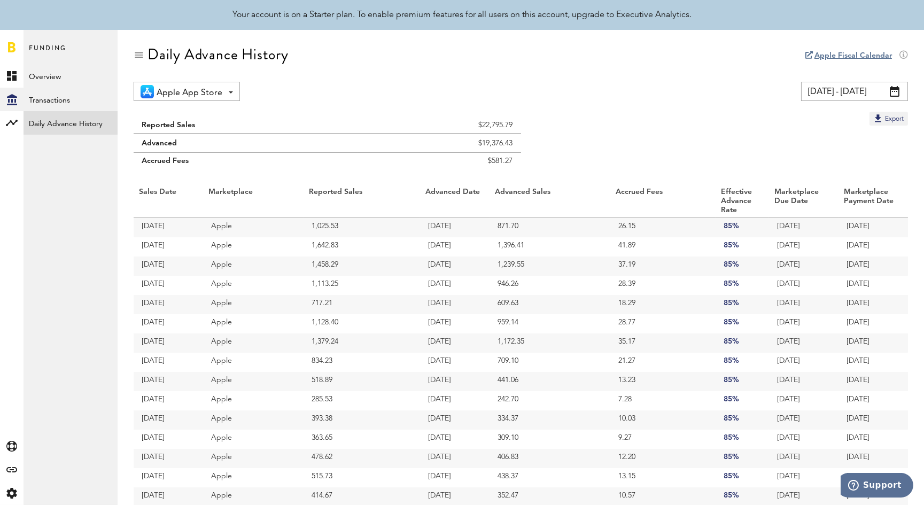
click at [897, 93] on span at bounding box center [895, 91] width 10 height 11
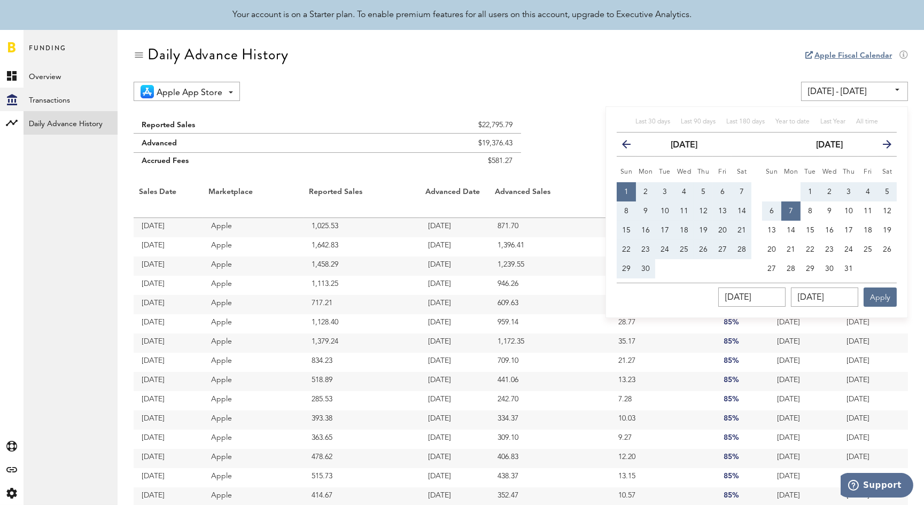
click at [631, 147] on icon "button" at bounding box center [631, 147] width 0 height 0
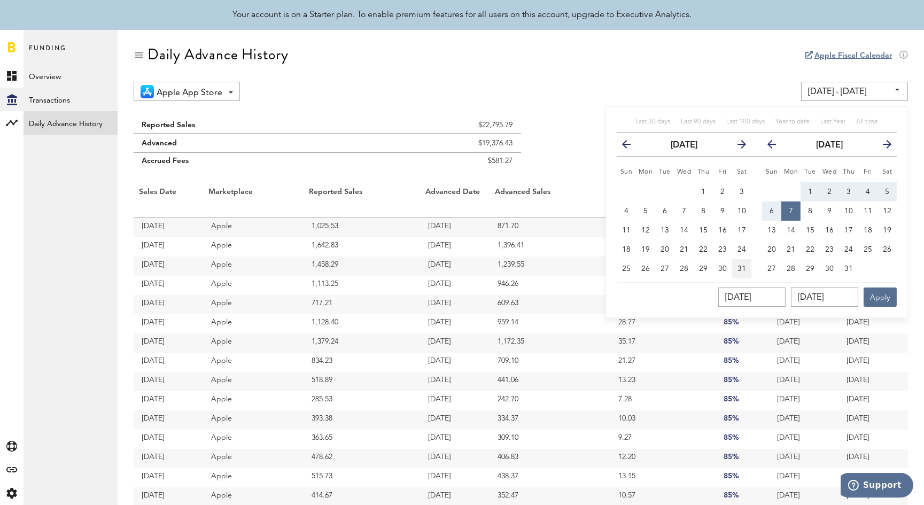
click at [740, 267] on span "31" at bounding box center [742, 268] width 9 height 7
type input "05/31/25 - 05/31/25"
type input "05/31/2025"
click at [792, 209] on span "7" at bounding box center [791, 210] width 4 height 7
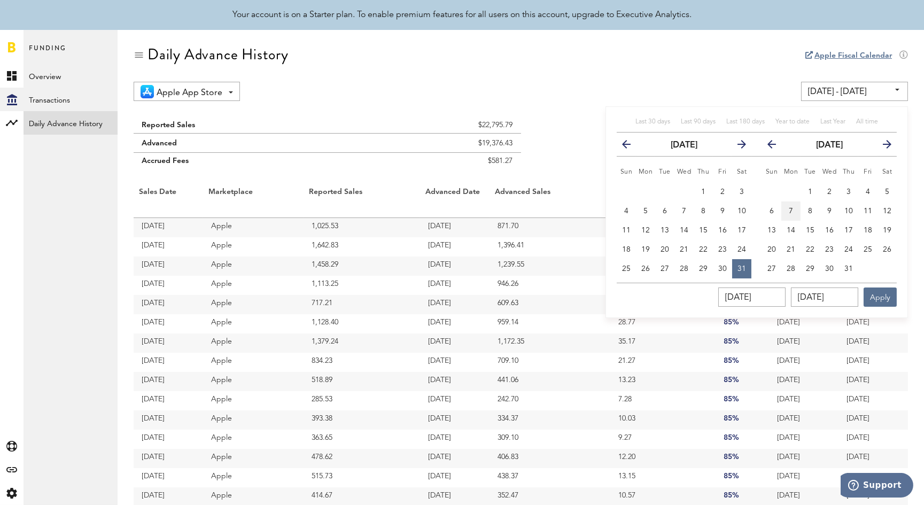
type input "05/31/25 - 07/07/25"
type input "07/07/2025"
click at [880, 298] on button "Apply" at bounding box center [880, 297] width 33 height 19
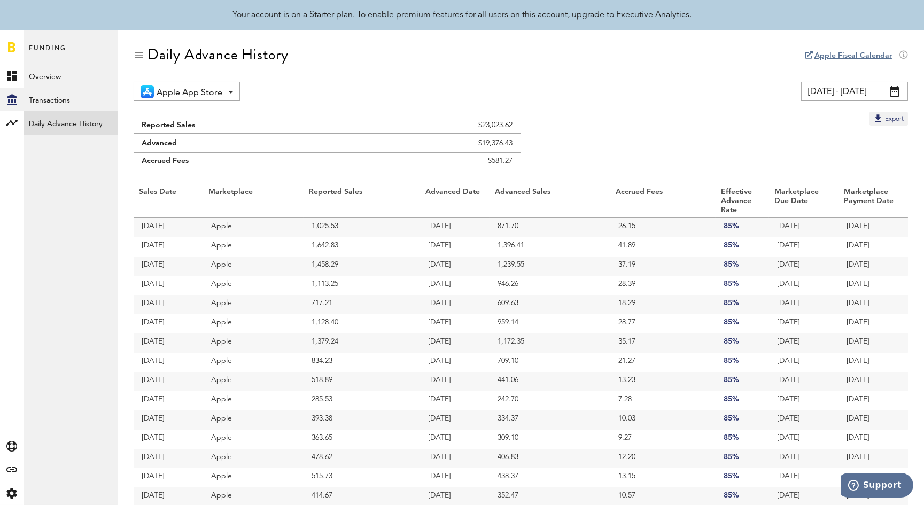
click at [893, 91] on span at bounding box center [895, 91] width 10 height 11
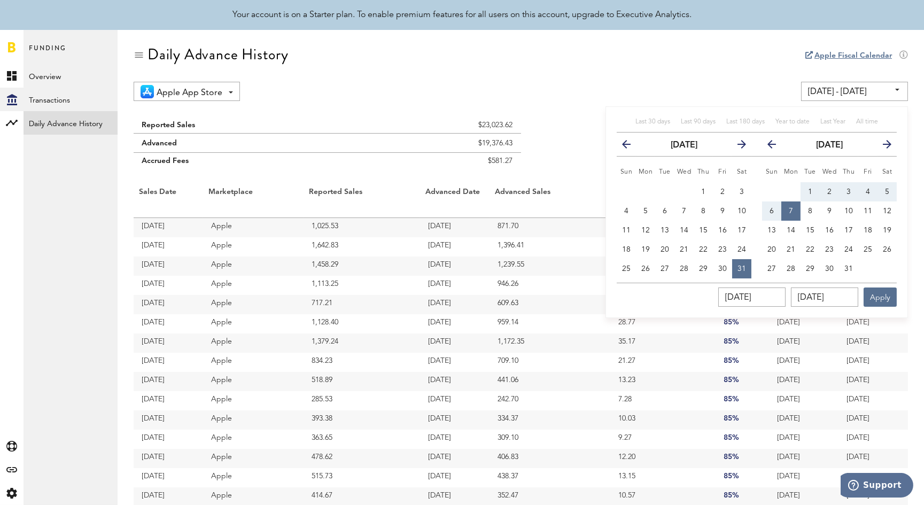
click at [738, 147] on icon "button" at bounding box center [738, 147] width 0 height 0
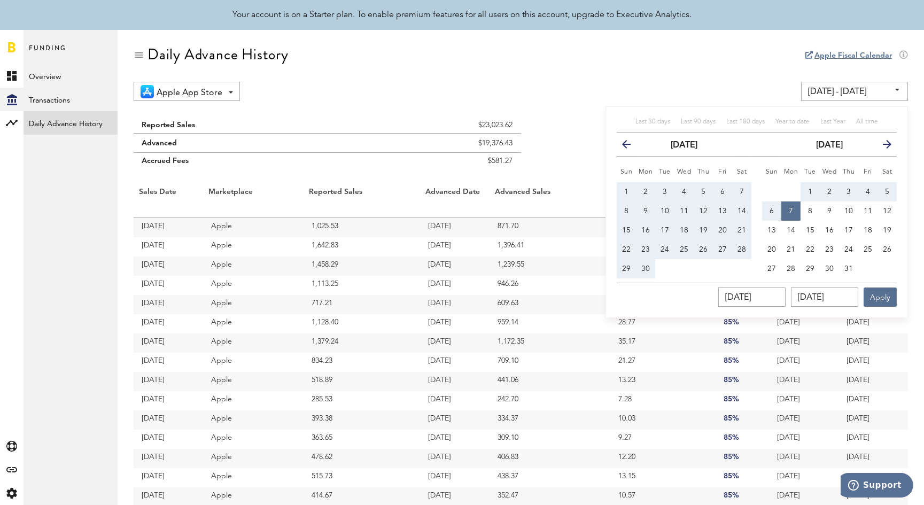
click at [626, 191] on span "1" at bounding box center [627, 191] width 4 height 7
type input "06/01/25 - 06/01/25"
type input "06/01/2025"
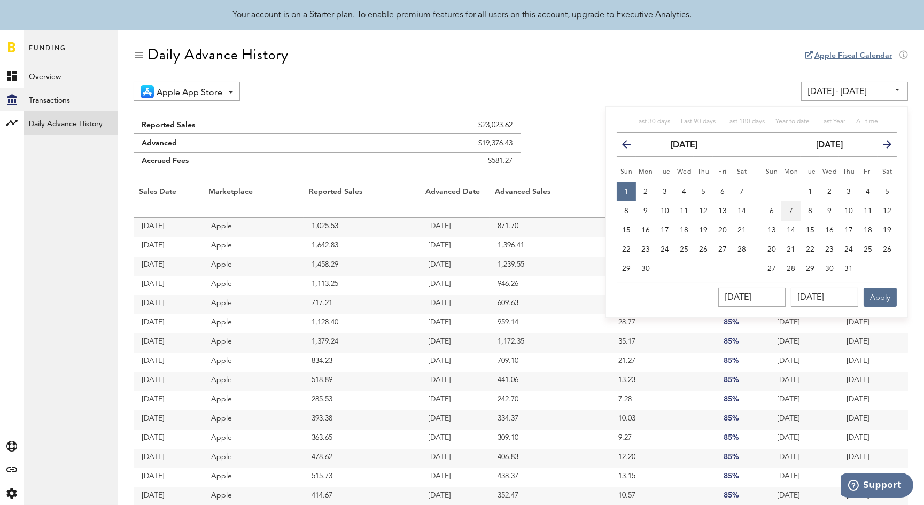
click at [792, 210] on span "7" at bounding box center [791, 210] width 4 height 7
type input "06/01/25 - 07/07/25"
type input "07/07/2025"
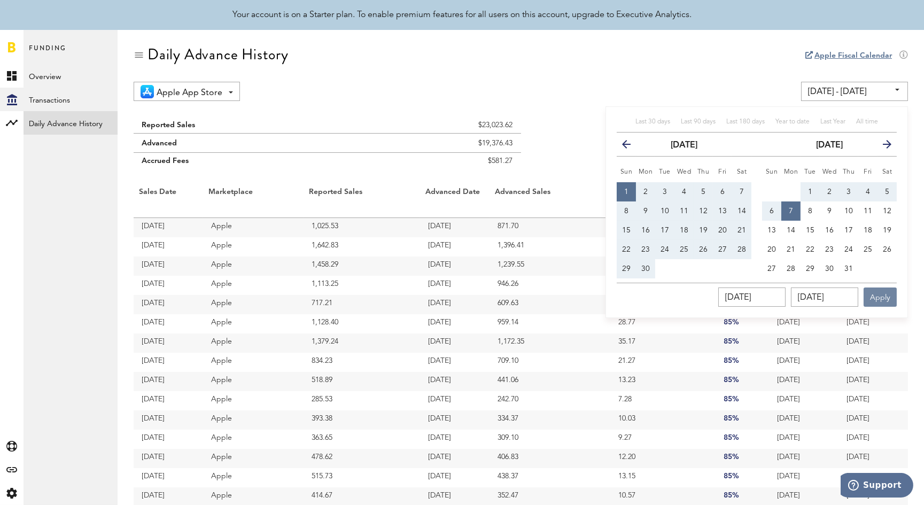
click at [885, 301] on button "Apply" at bounding box center [880, 297] width 33 height 19
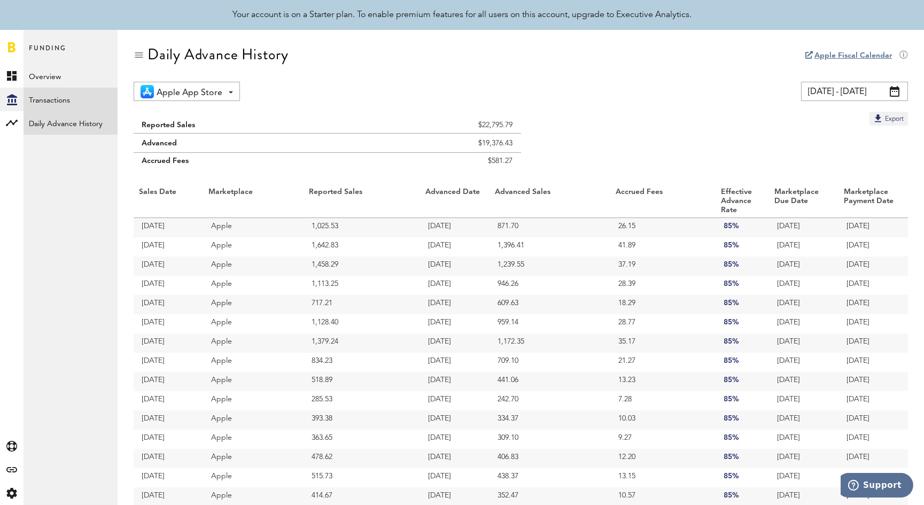
click at [54, 98] on link "Transactions" at bounding box center [71, 100] width 94 height 24
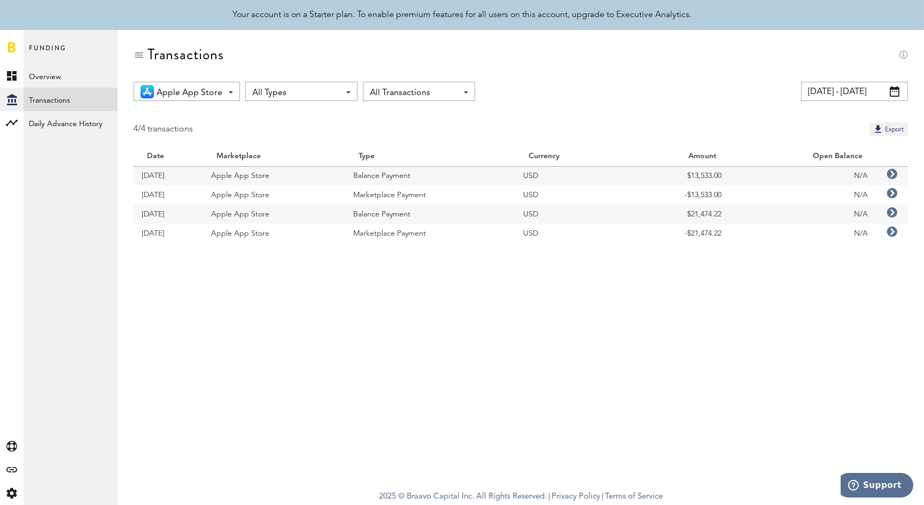
click at [894, 93] on span at bounding box center [895, 91] width 10 height 11
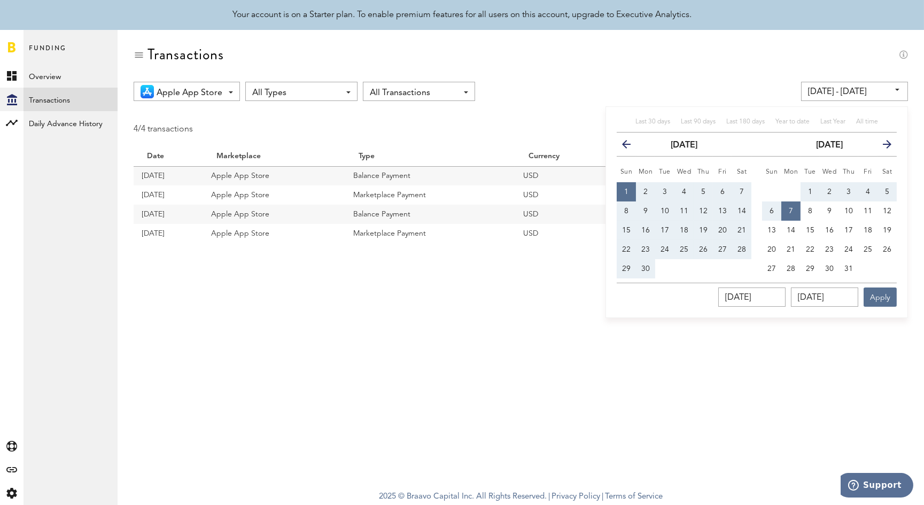
click at [628, 191] on span "1" at bounding box center [627, 191] width 4 height 7
type input "06/01/25 - 06/01/25"
type input "06/01/2025"
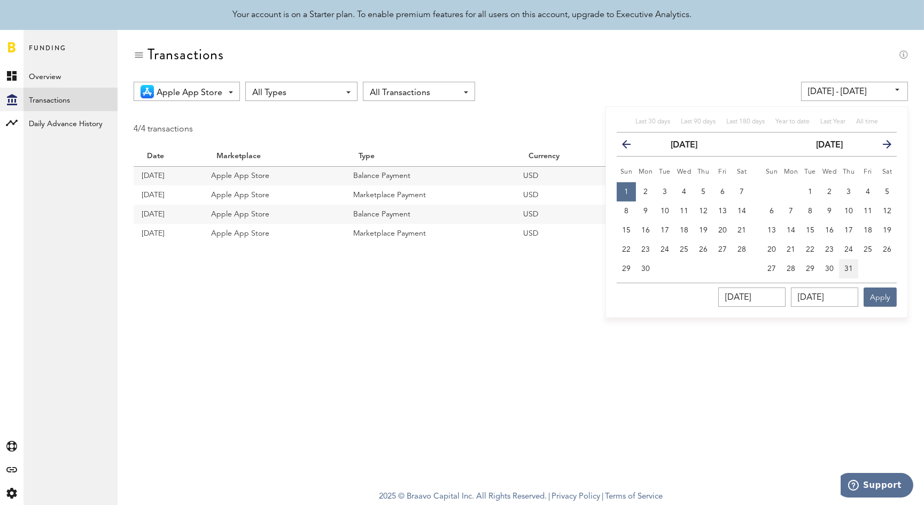
click at [847, 267] on span "31" at bounding box center [849, 268] width 9 height 7
type input "06/01/25 - 07/31/25"
type input "07/31/2025"
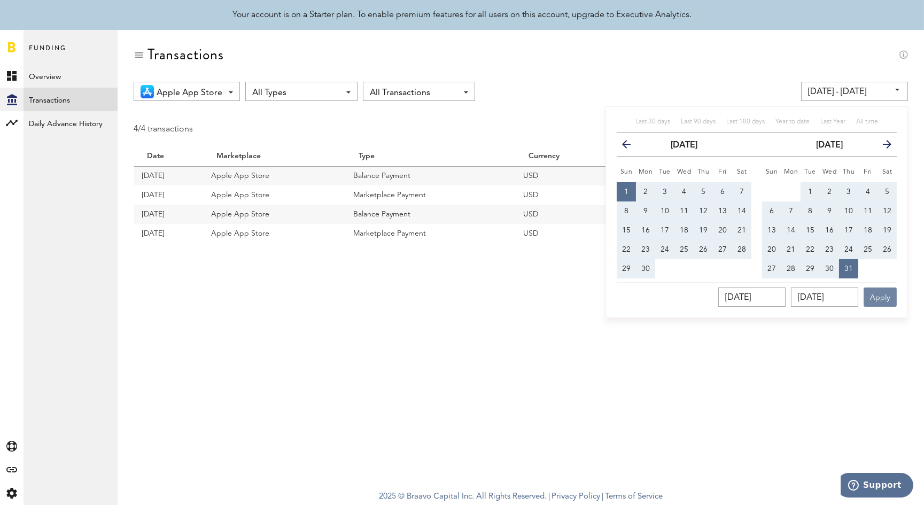
click at [883, 297] on button "Apply" at bounding box center [880, 297] width 33 height 19
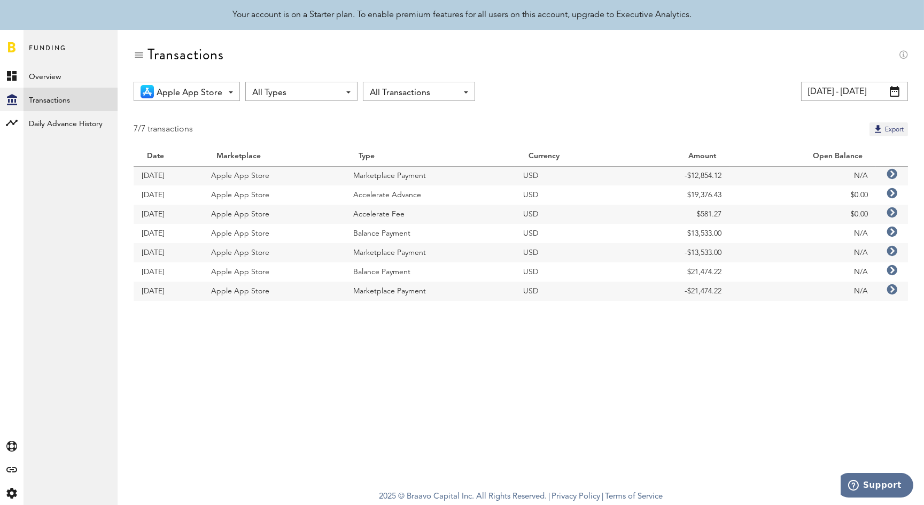
click at [895, 91] on span at bounding box center [895, 91] width 10 height 11
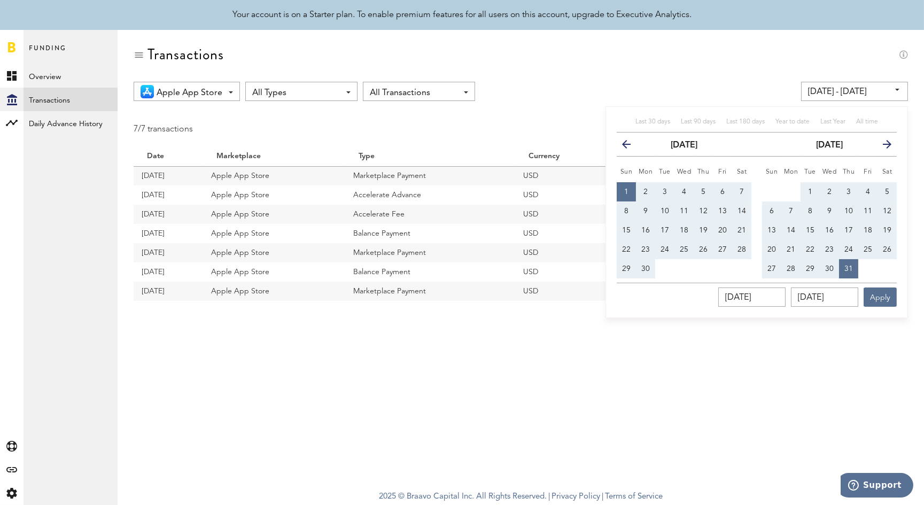
click at [627, 188] on span "1" at bounding box center [627, 191] width 4 height 7
click at [625, 192] on span "1" at bounding box center [627, 191] width 4 height 7
click at [883, 147] on icon "button" at bounding box center [883, 147] width 0 height 0
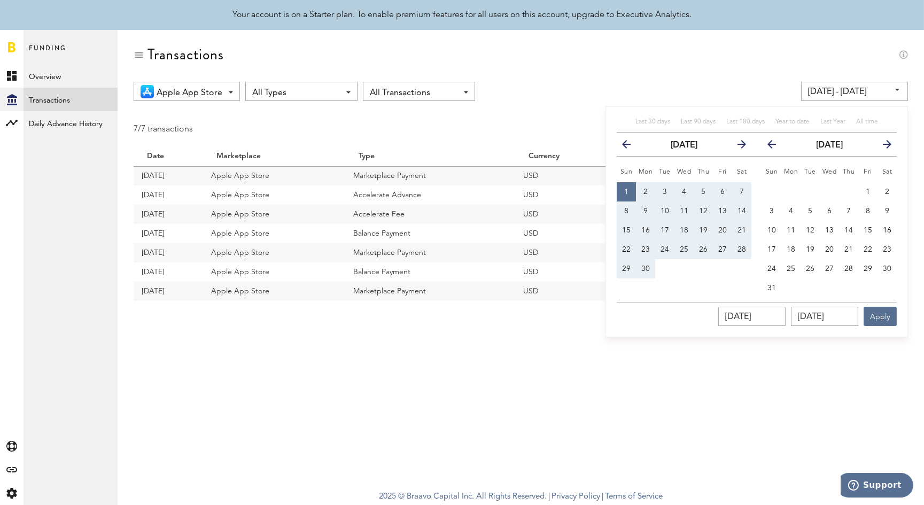
click at [883, 147] on icon "button" at bounding box center [883, 147] width 0 height 0
click at [851, 186] on button "4" at bounding box center [848, 191] width 19 height 19
type input "09/04/25 - 09/04/25"
type input "09/04/2025"
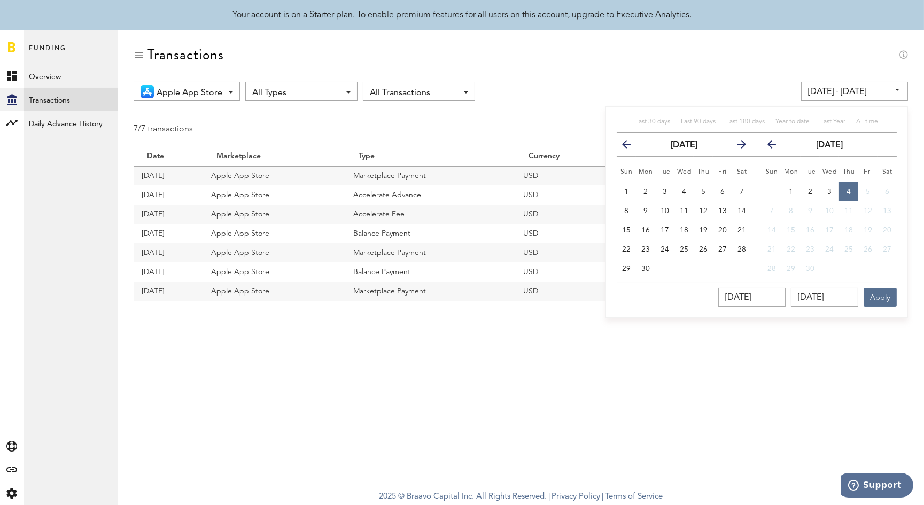
click at [625, 185] on button "1" at bounding box center [626, 191] width 19 height 19
type input "06/01/25 - 06/01/25"
type input "06/01/2025"
click at [849, 189] on span "4" at bounding box center [849, 191] width 4 height 7
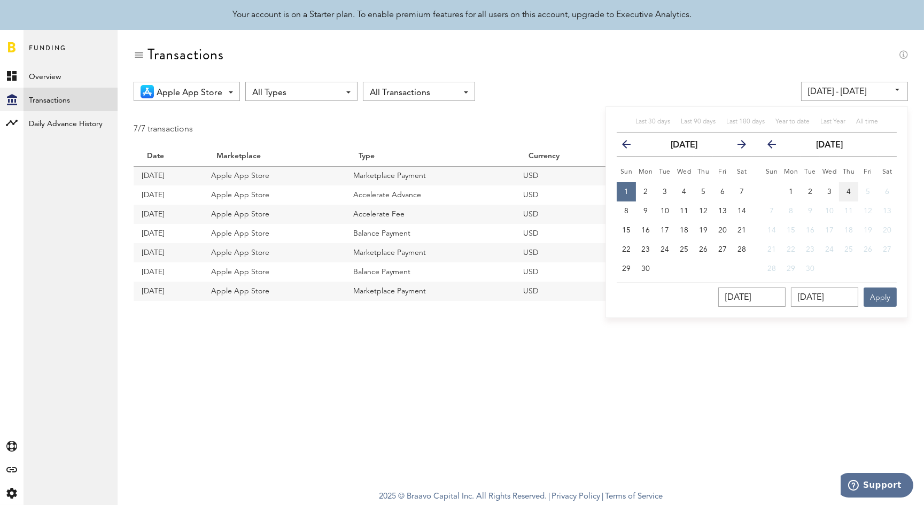
type input "06/01/25 - 09/04/25"
type input "09/04/2025"
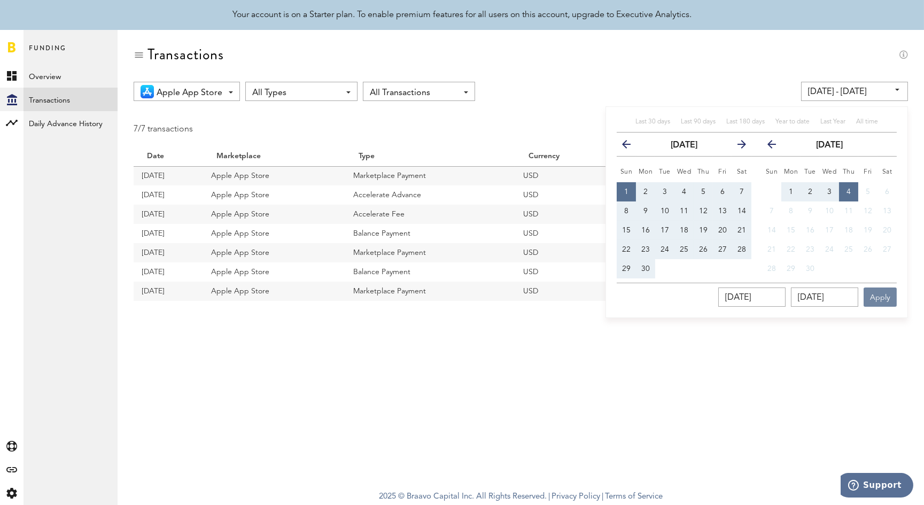
click at [886, 294] on button "Apply" at bounding box center [880, 297] width 33 height 19
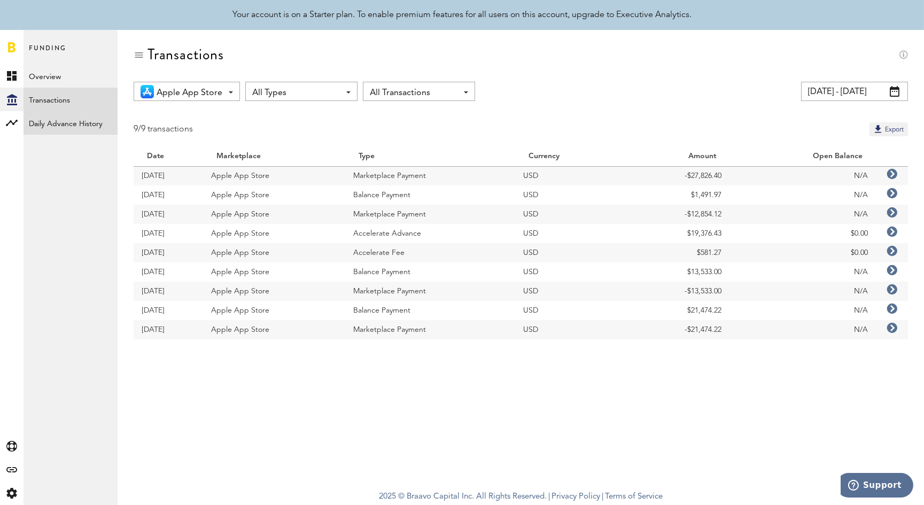
click at [63, 126] on link "Daily Advance History" at bounding box center [71, 123] width 94 height 24
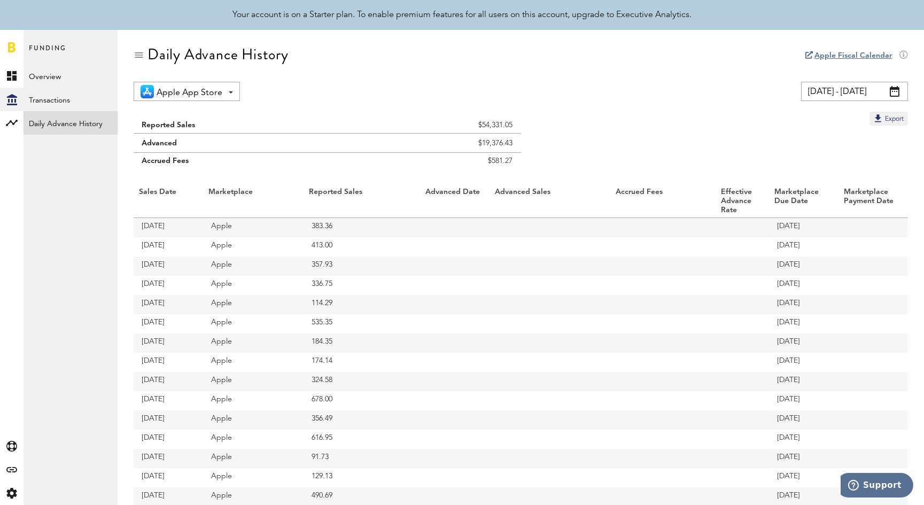
click at [895, 92] on span at bounding box center [895, 91] width 10 height 11
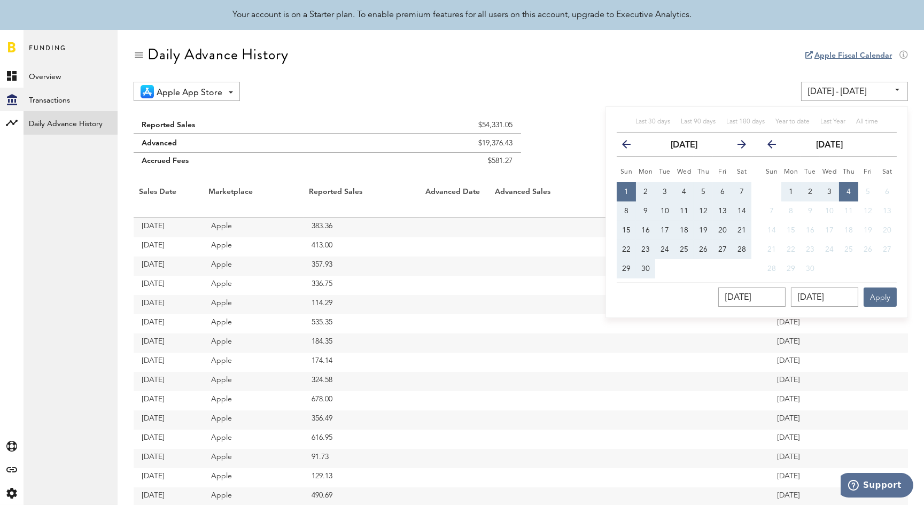
click at [625, 191] on span "1" at bounding box center [627, 191] width 4 height 7
type input "06/01/25 - 06/01/25"
type input "06/01/2025"
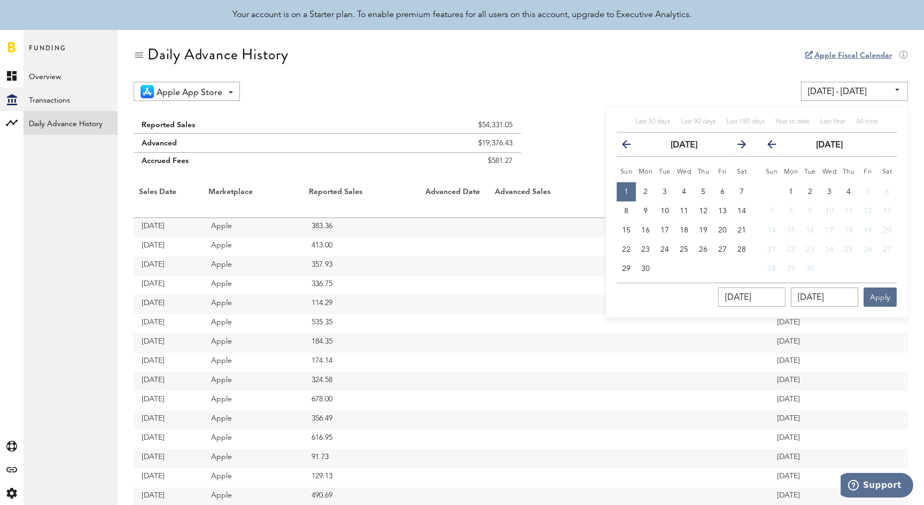
click at [776, 147] on icon "button" at bounding box center [776, 147] width 0 height 0
click at [887, 190] on span "2" at bounding box center [887, 191] width 4 height 7
type input "06/01/25 - 08/02/25"
type input "08/02/2025"
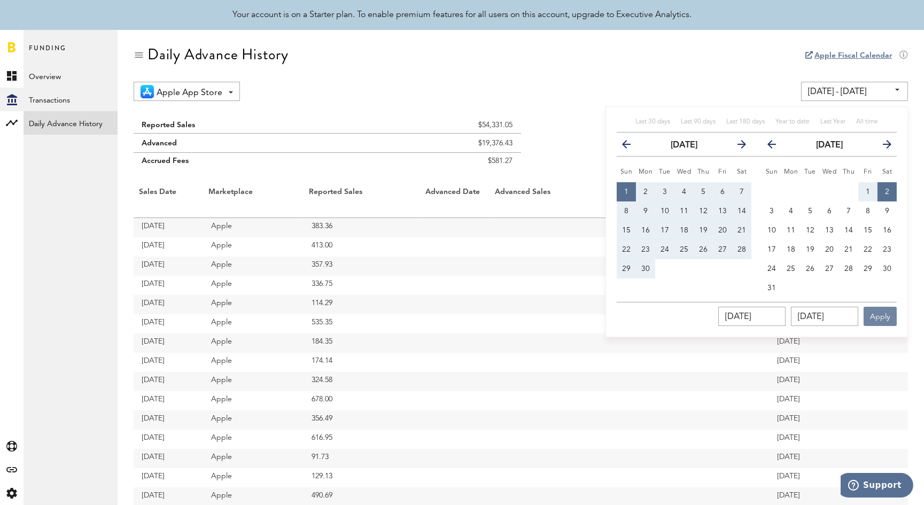
click at [883, 318] on button "Apply" at bounding box center [880, 316] width 33 height 19
